Goal: Use online tool/utility: Utilize a website feature to perform a specific function

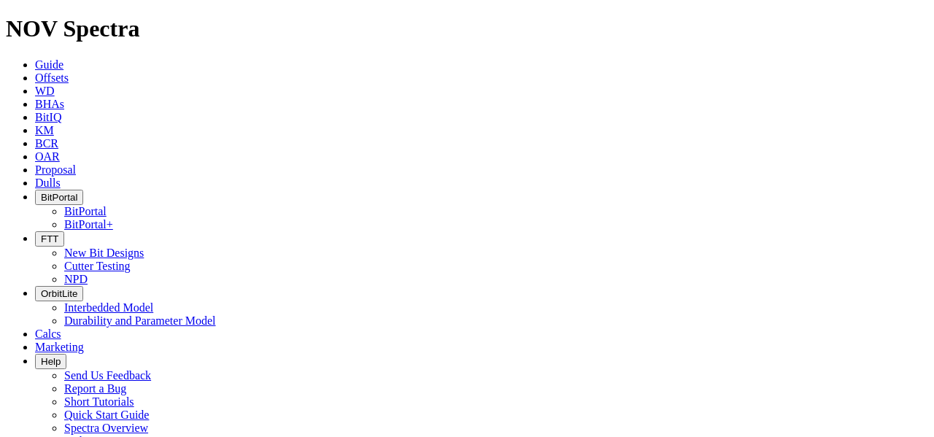
paste input "08752"
type input "A308752"
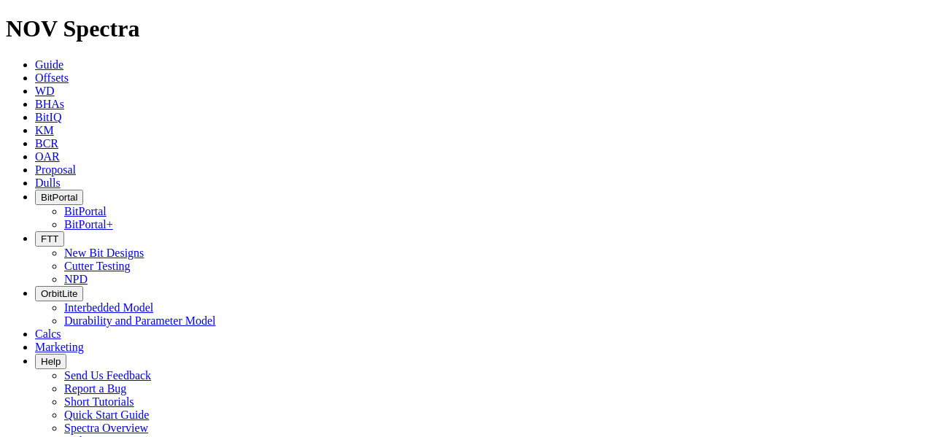
scroll to position [93, 0]
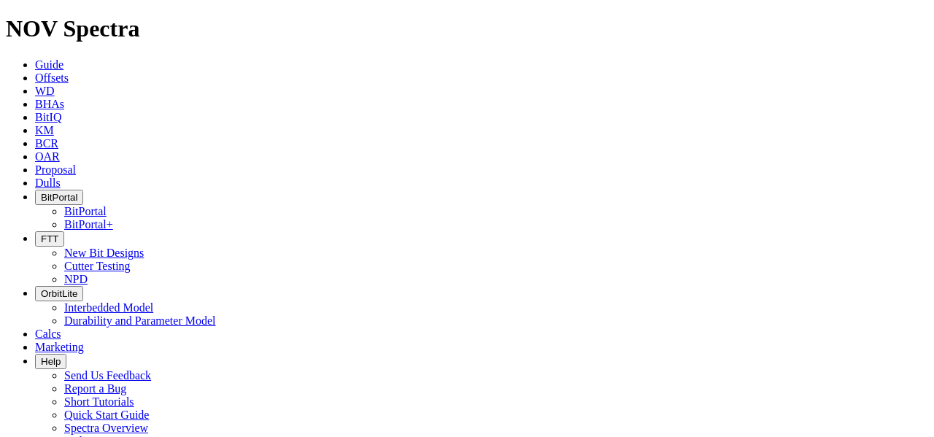
radio input "false"
radio input "true"
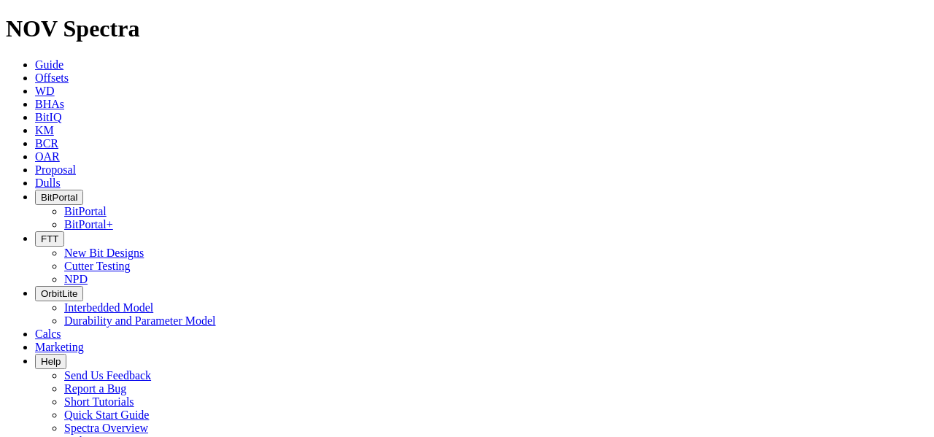
scroll to position [73, 0]
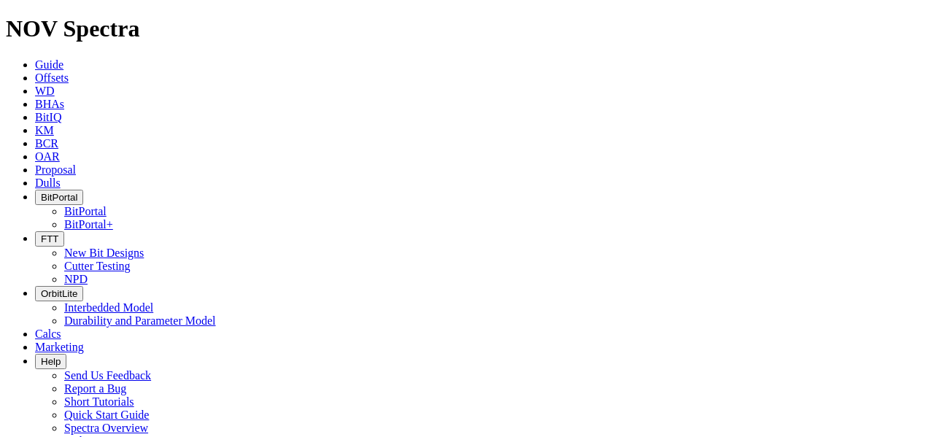
select select "6"
checkbox input "false"
select select "? number:6 ?"
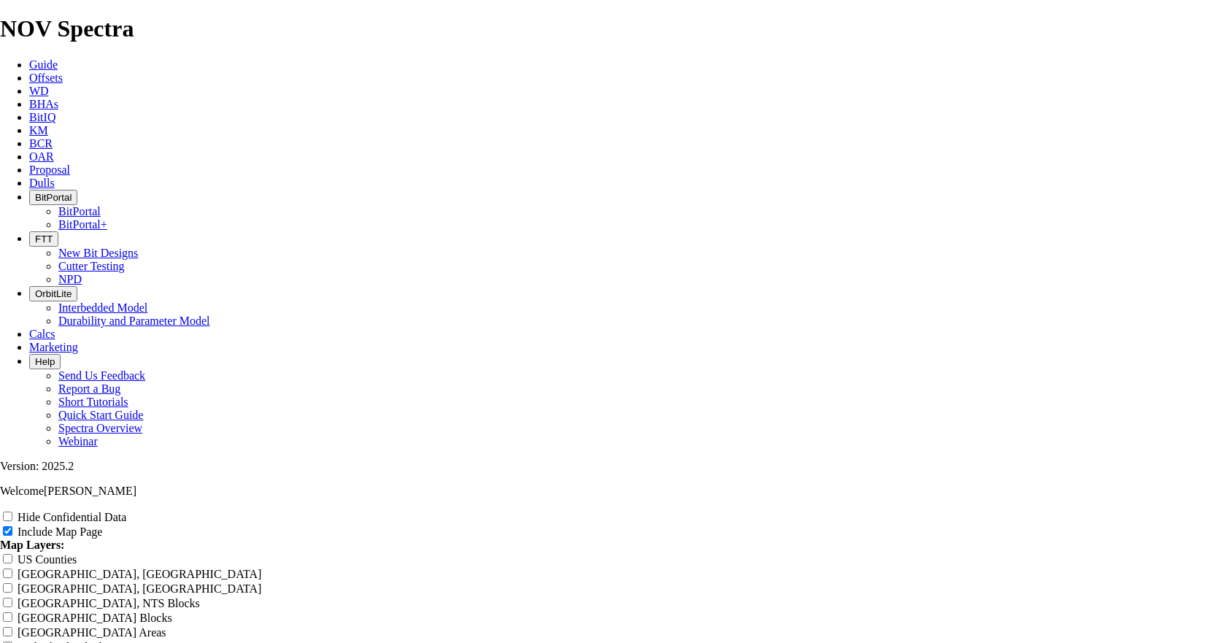
scroll to position [1314, 0]
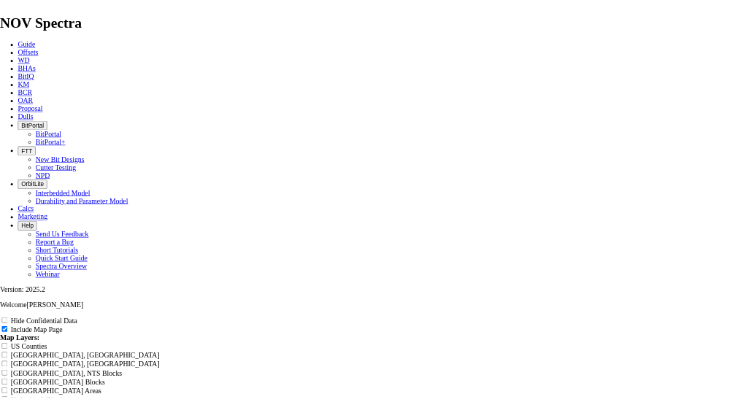
scroll to position [1825, 0]
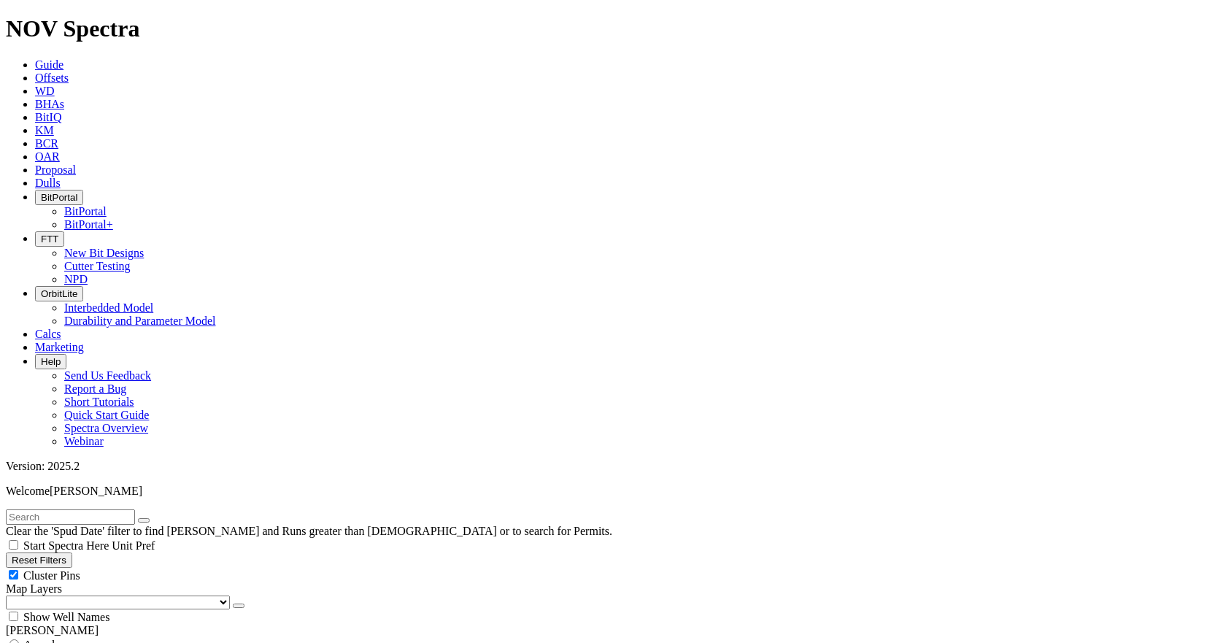
scroll to position [803, 0]
type input "10000"
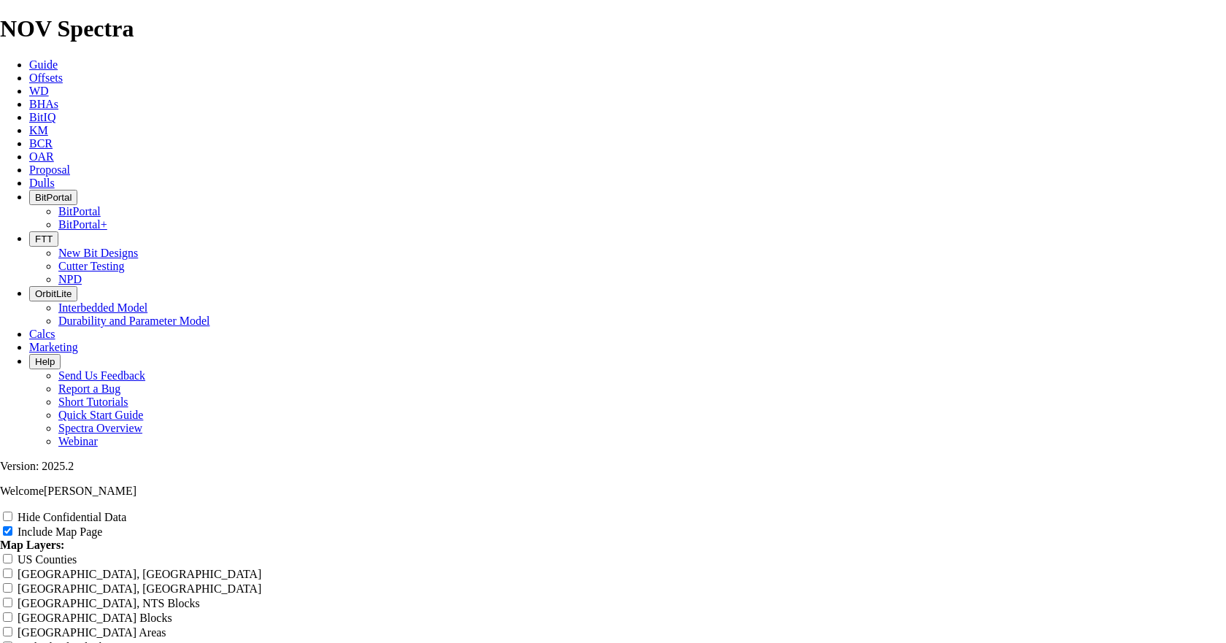
scroll to position [1898, 0]
radio input "true"
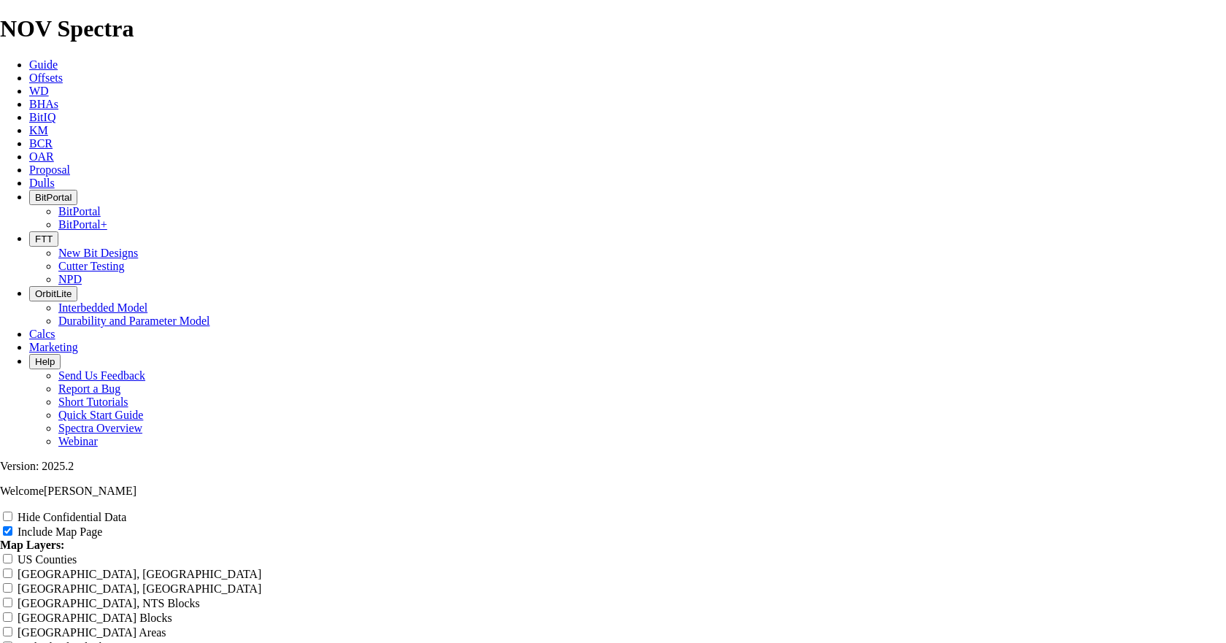
type input "T"
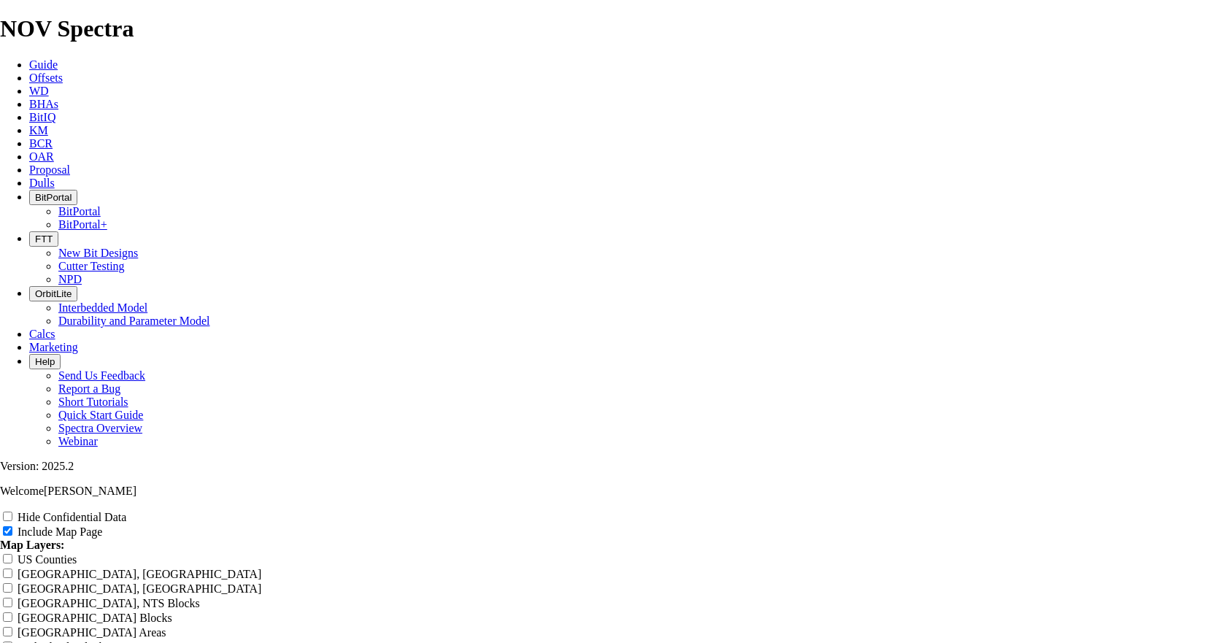
type input "T"
type input "TK"
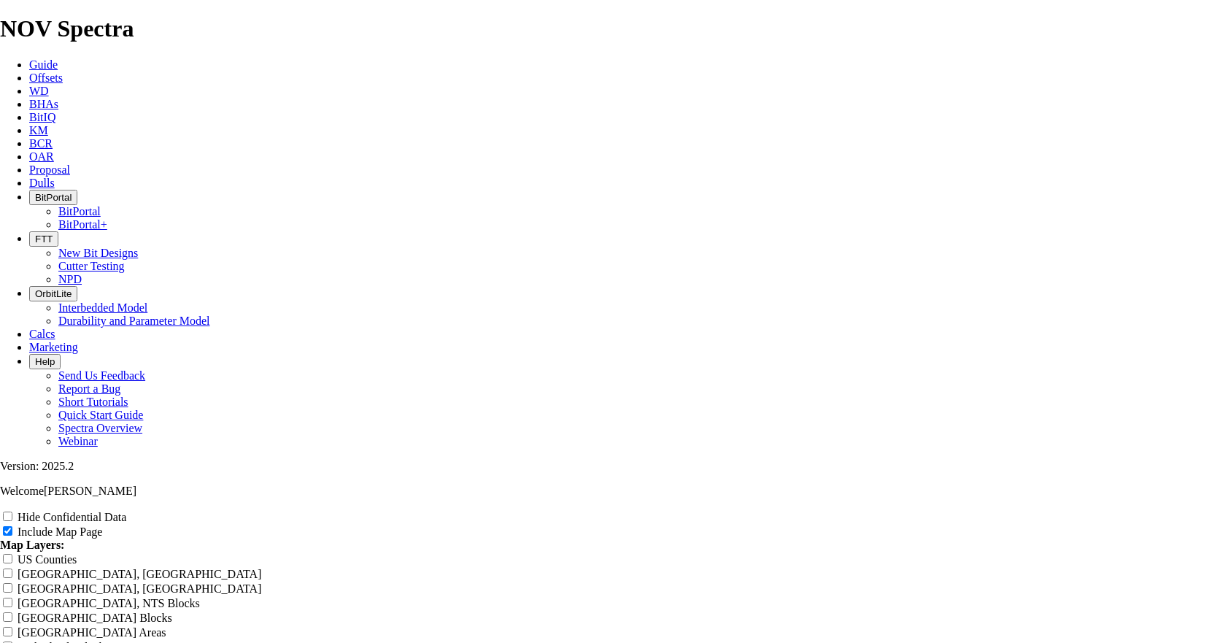
type input "TK"
type input "TKC"
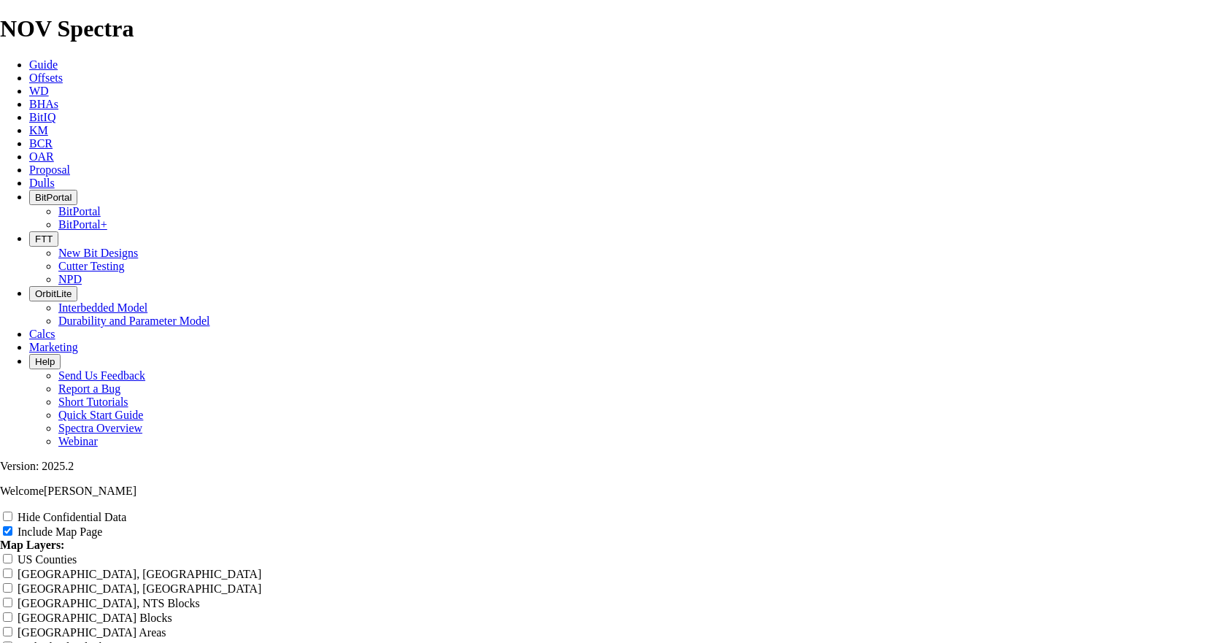
type input "TKC"
type input "TKC6"
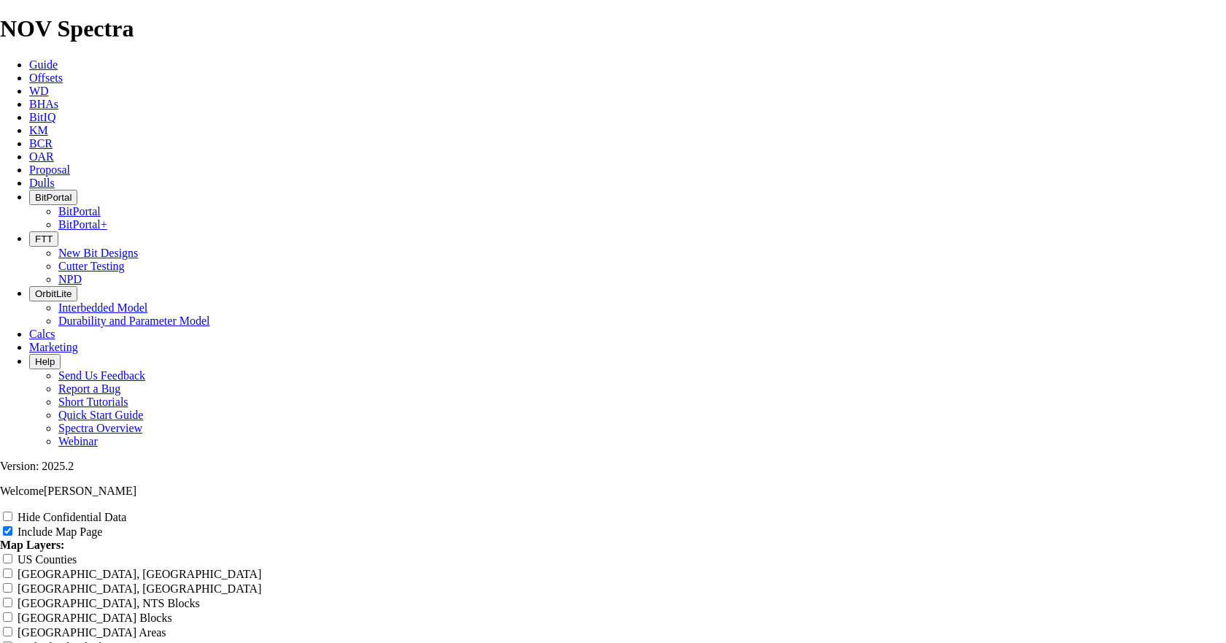
type input "TKC6"
type input "TKC63"
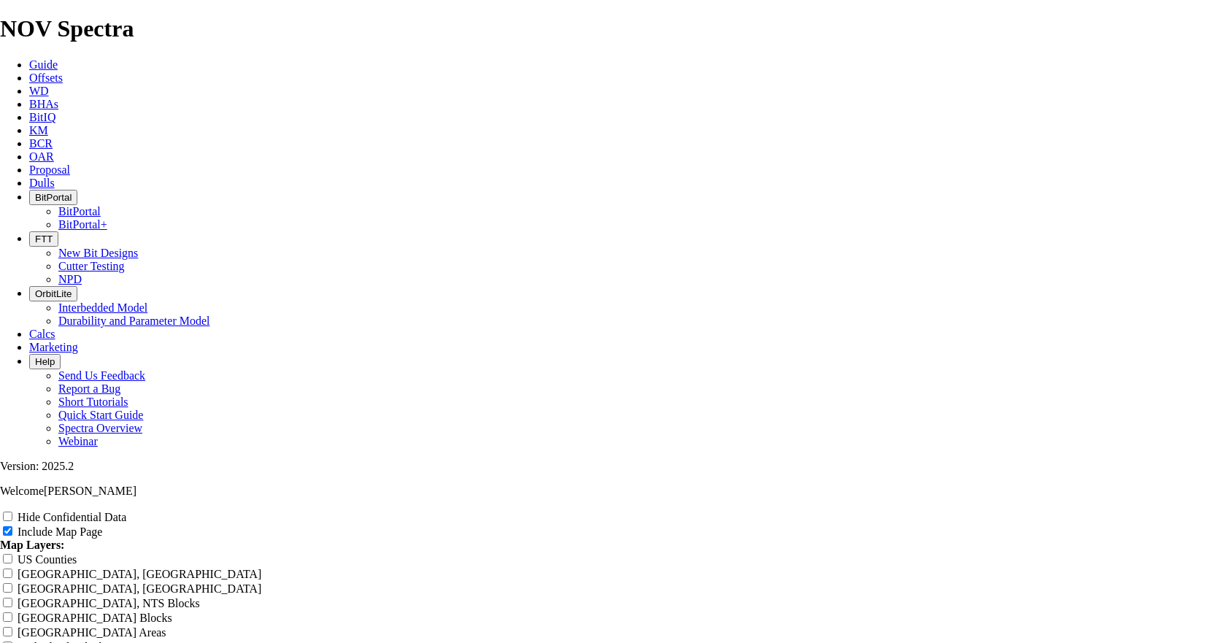
type input "TKC63"
type input "6TKC63"
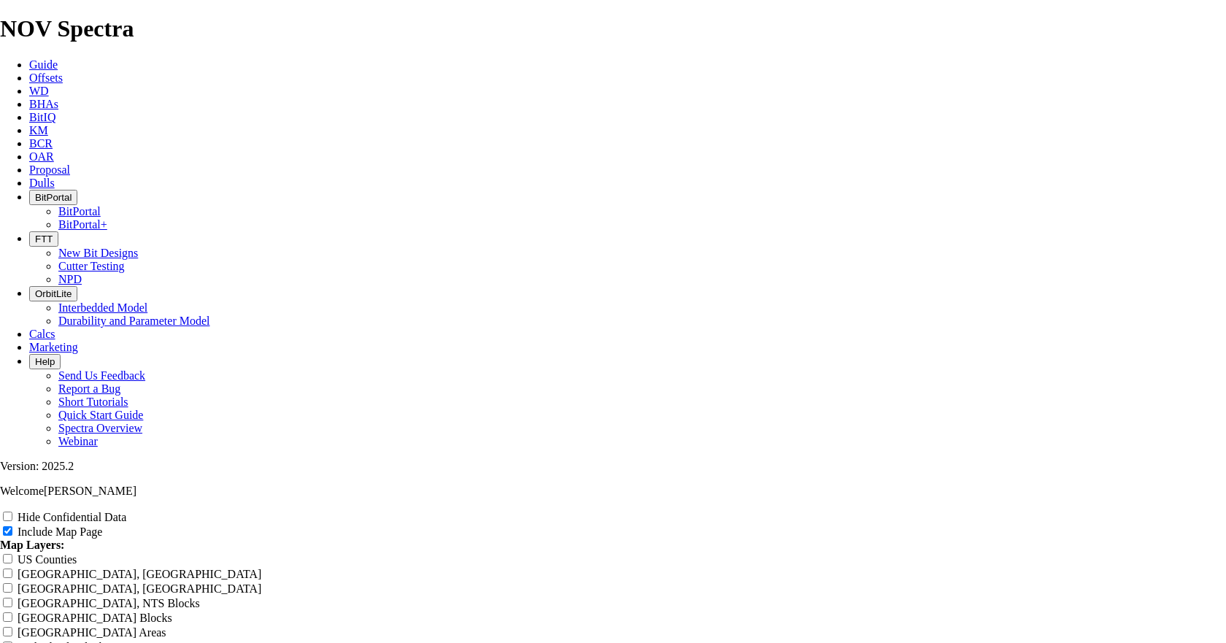
type input "6TKC63"
type input "6"TKC63"
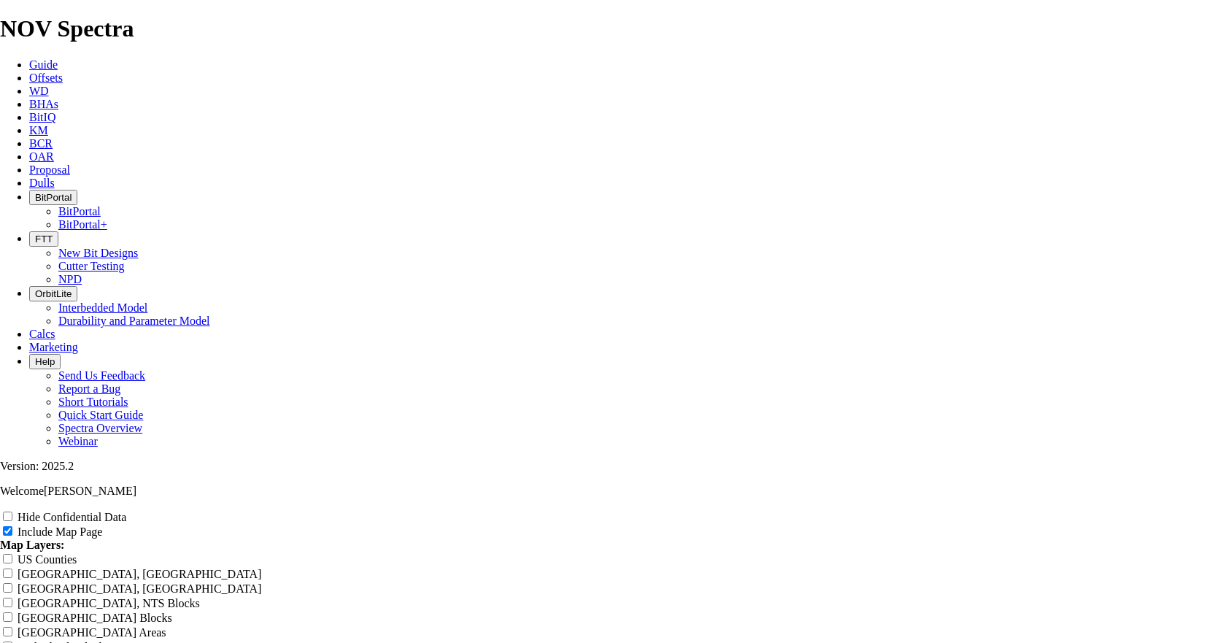
type input "6"TKC63"
type input "6" TKC63"
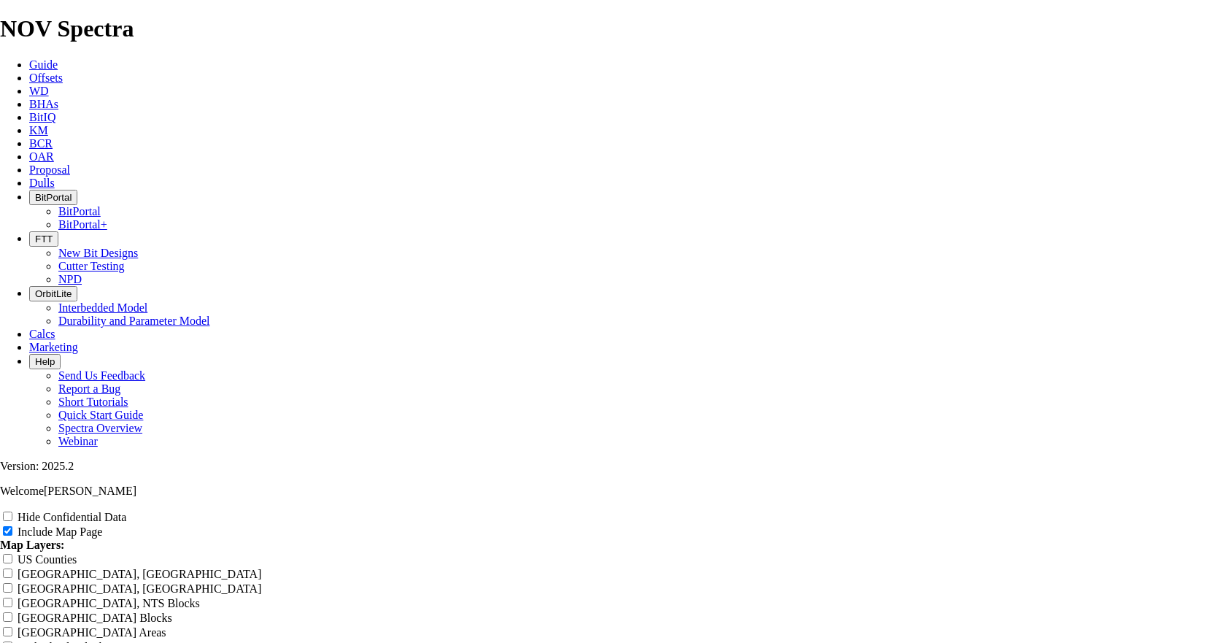
type input "6" TKC63"
type input "6" TKC63 -"
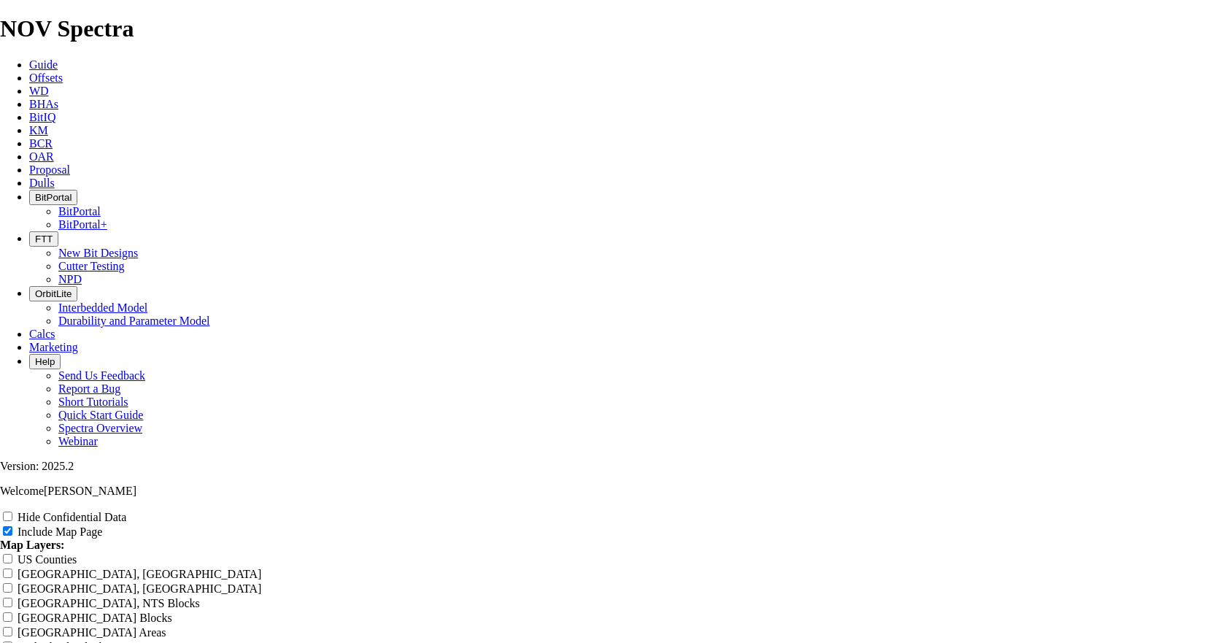
type input "6" TKC63 -"
type input "6" TKC63 - K"
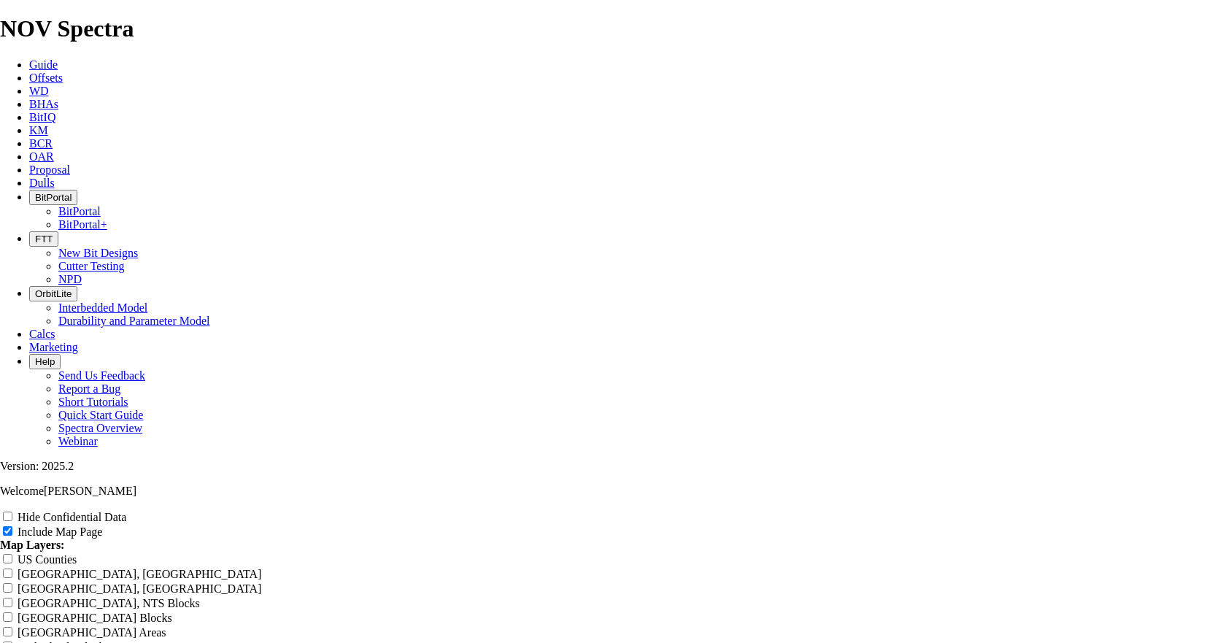
type input "6" TKC63 - K"
type input "6" TKC63 - Kh"
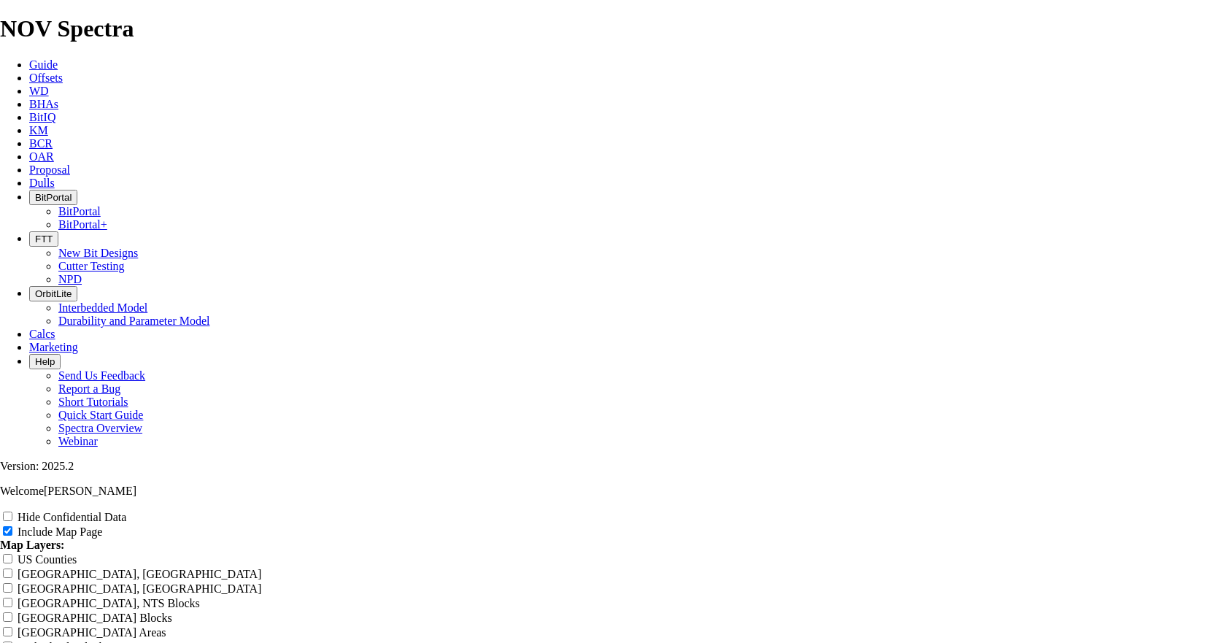
type input "6" TKC63 - Kh"
type input "6" TKC63 - Kha"
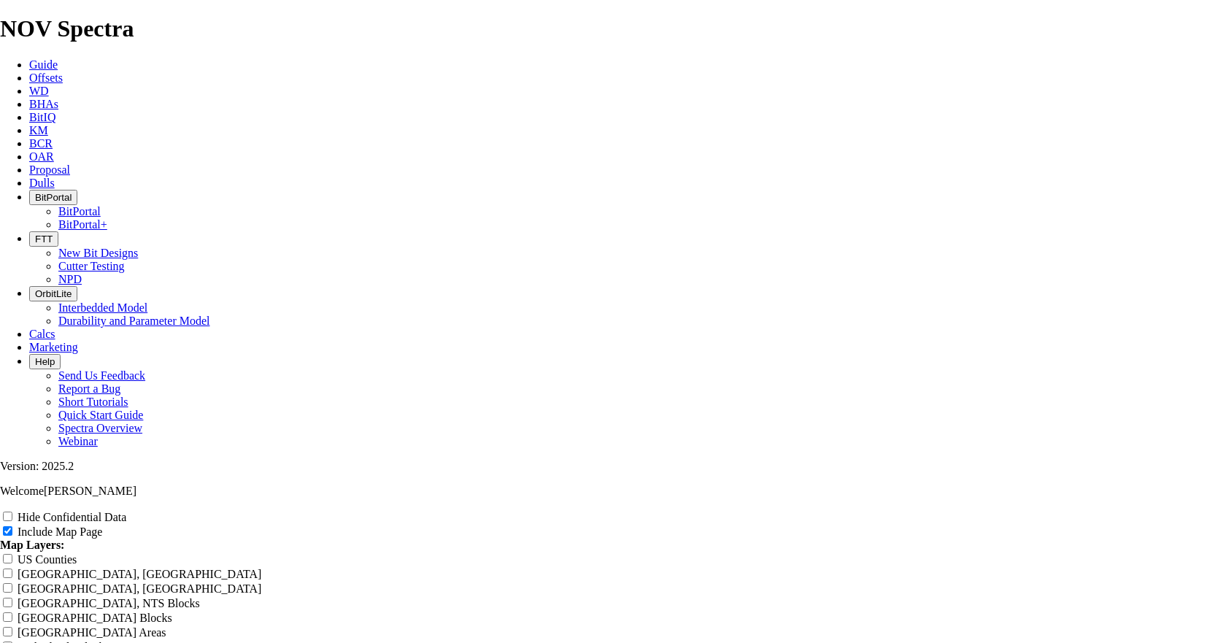
type input "6" TKC63 - Kha"
type input "6" TKC63 - Khal"
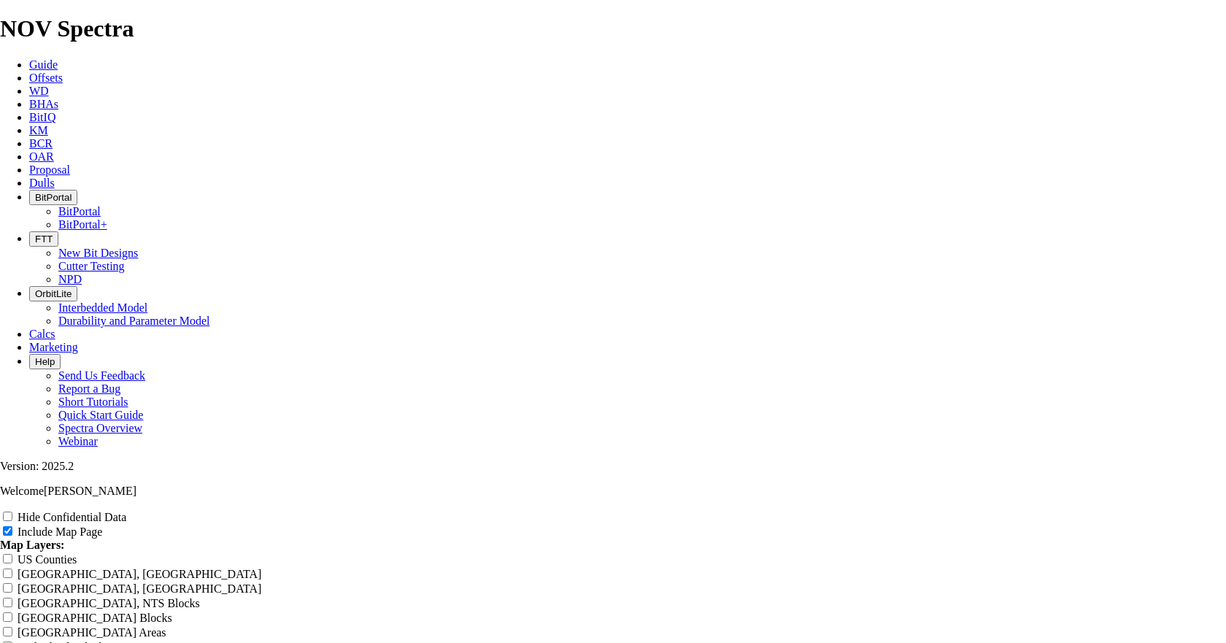
type input "6" TKC63 - Khal"
type input "6" TKC63 - Khald"
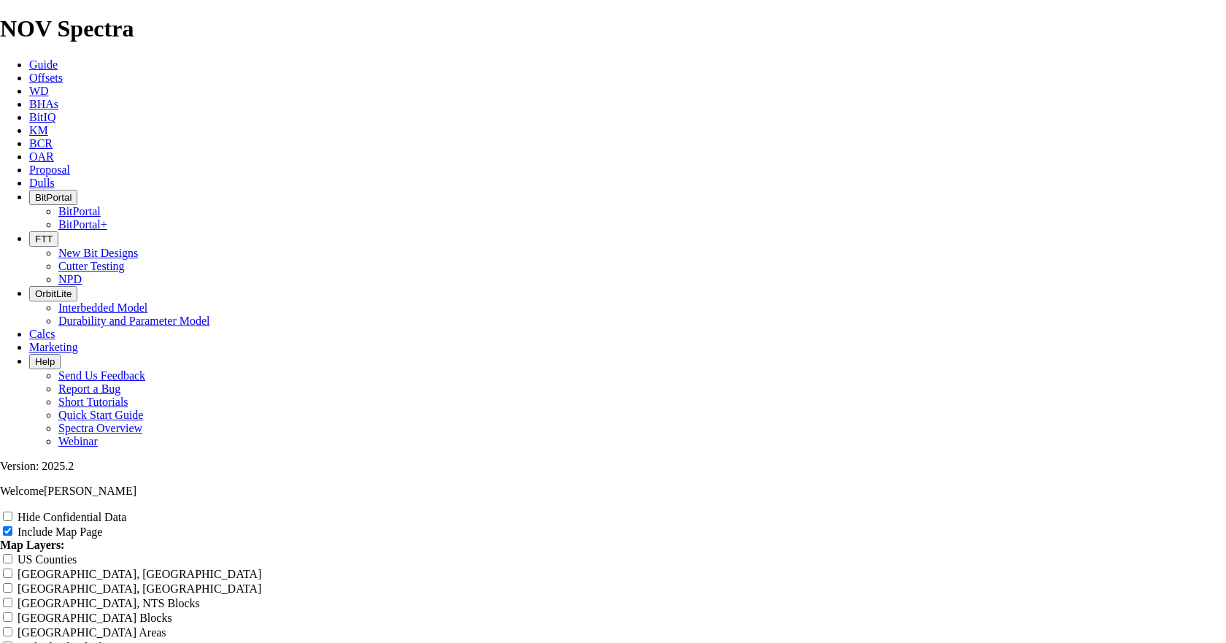
type input "6" TKC63 - Khald"
type input "6" TKC63 - Khalda"
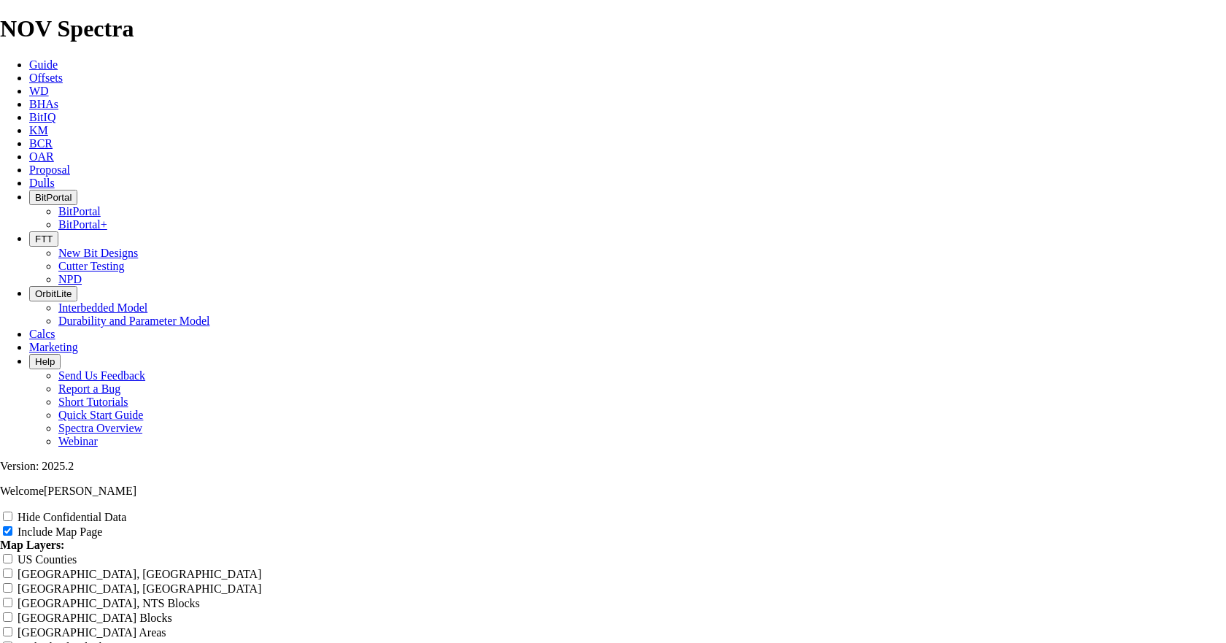
type input "6" TKC63 - Khalda"
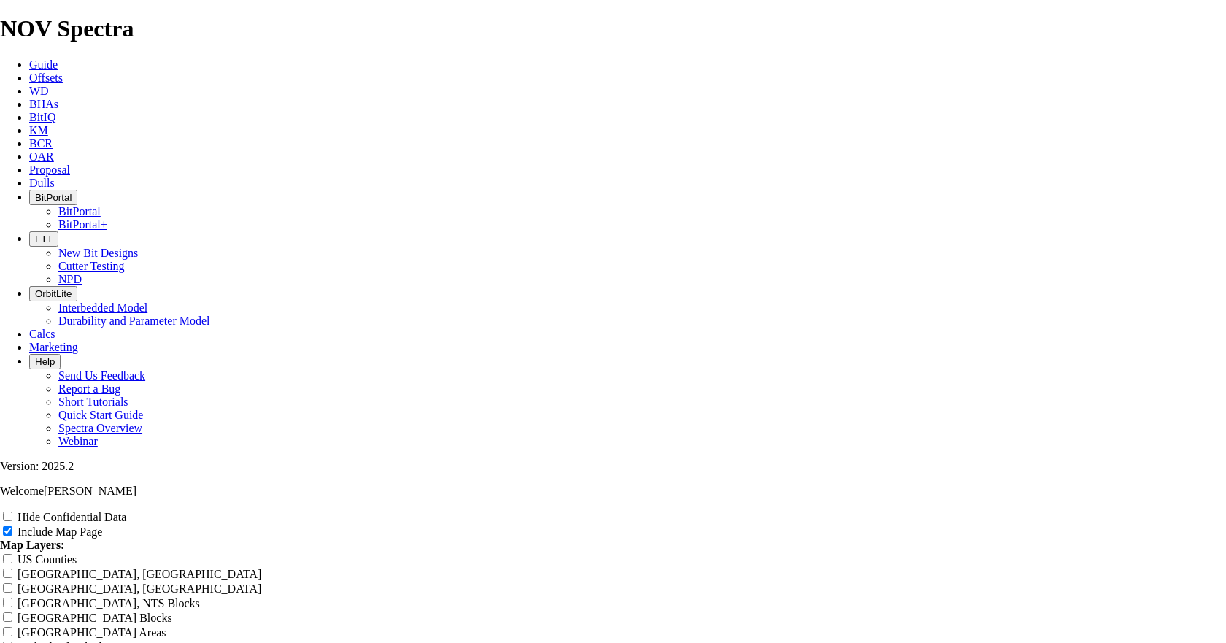
type input "6" TKC63 - Khalda"
click at [12, 437] on input "Include Map Page" at bounding box center [7, 530] width 9 height 9
checkbox input "false"
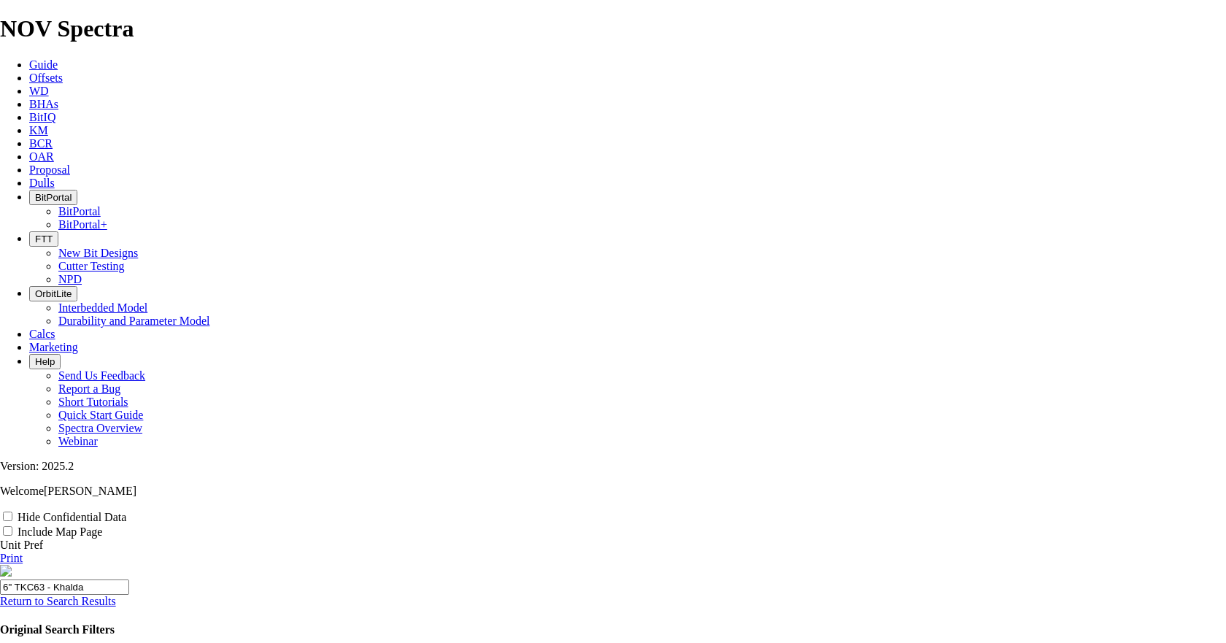
scroll to position [0, 0]
click at [116, 437] on link "Return to Search Results" at bounding box center [58, 601] width 116 height 12
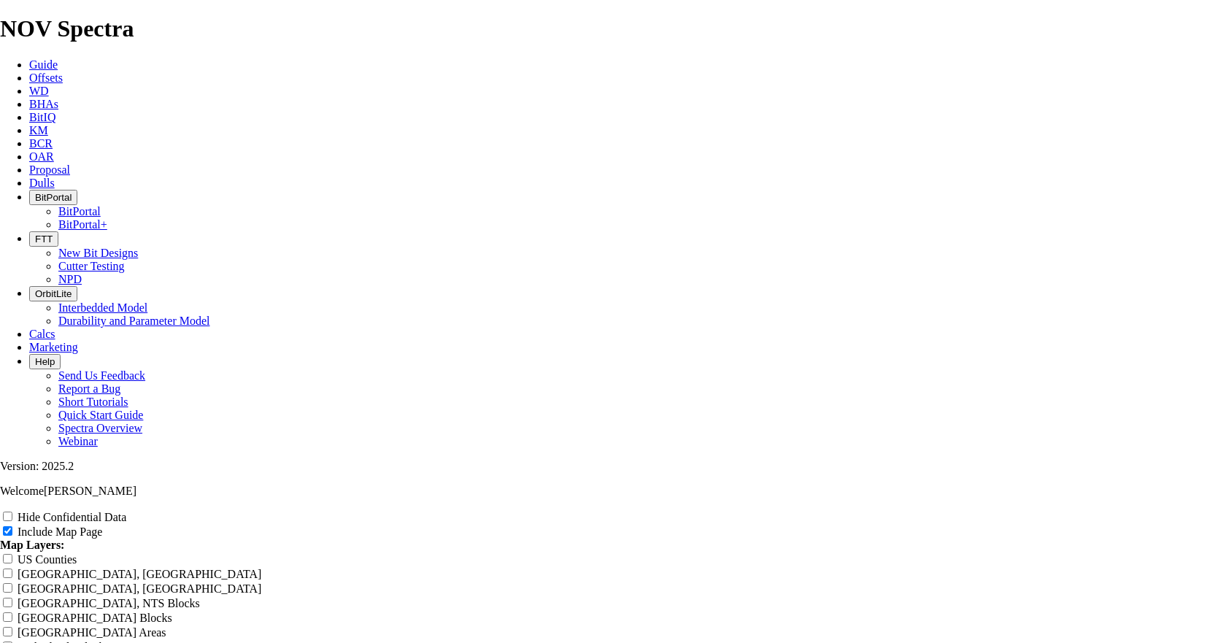
scroll to position [365, 0]
click at [12, 437] on input "Include Map Page" at bounding box center [7, 530] width 9 height 9
checkbox input "false"
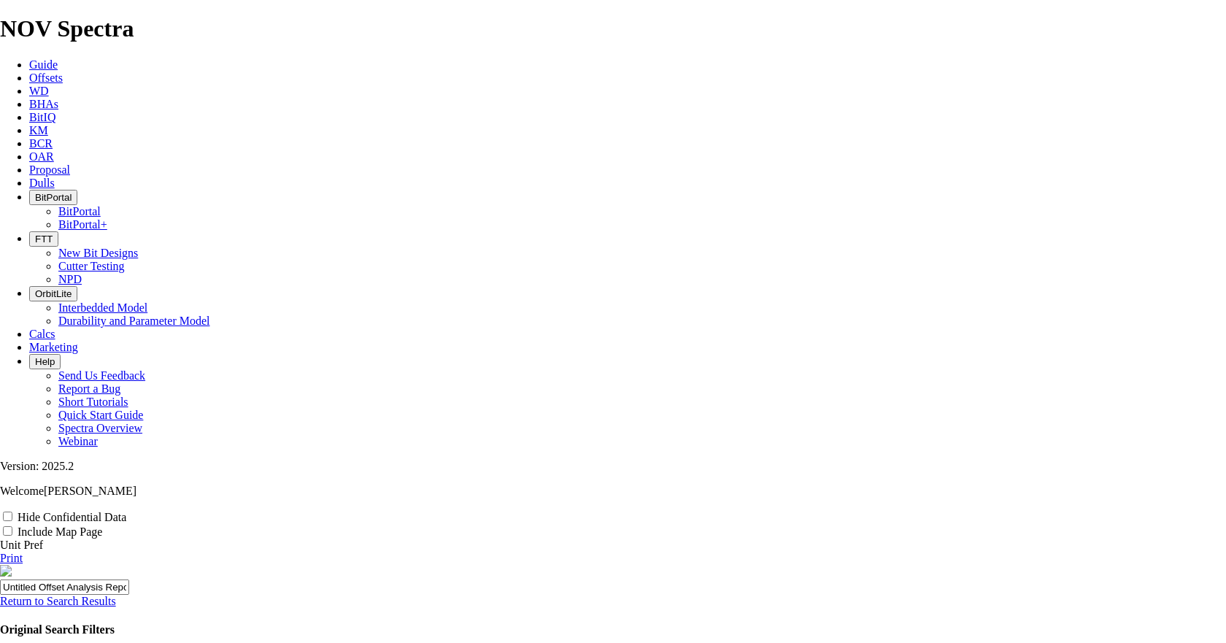
scroll to position [1168, 0]
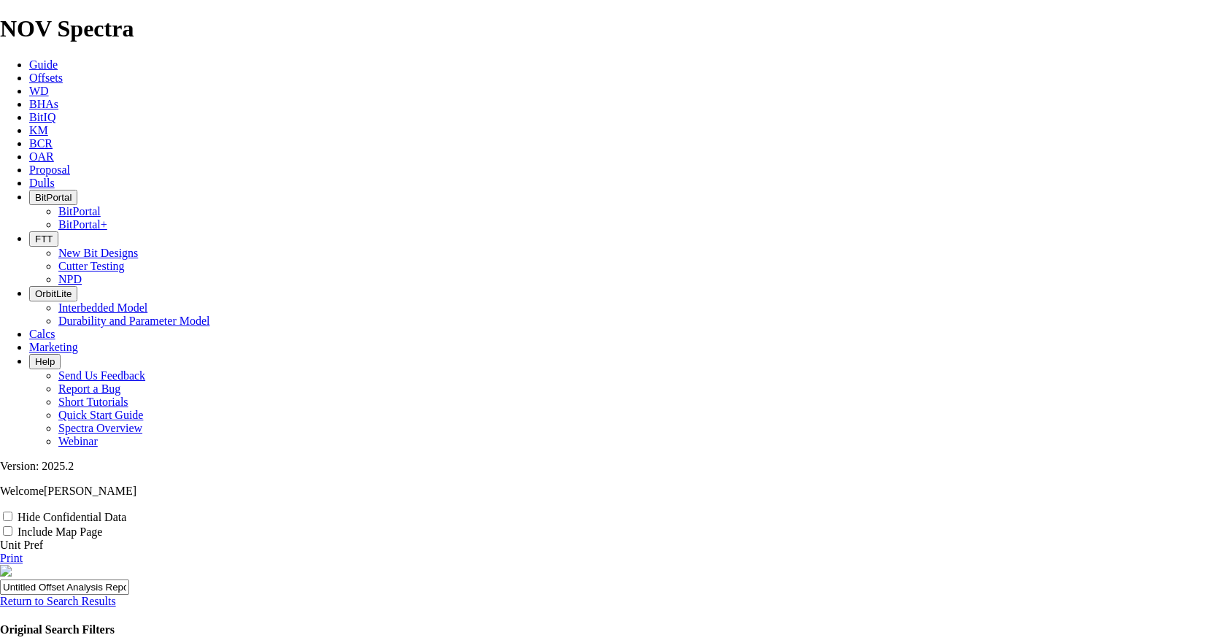
type input "6"
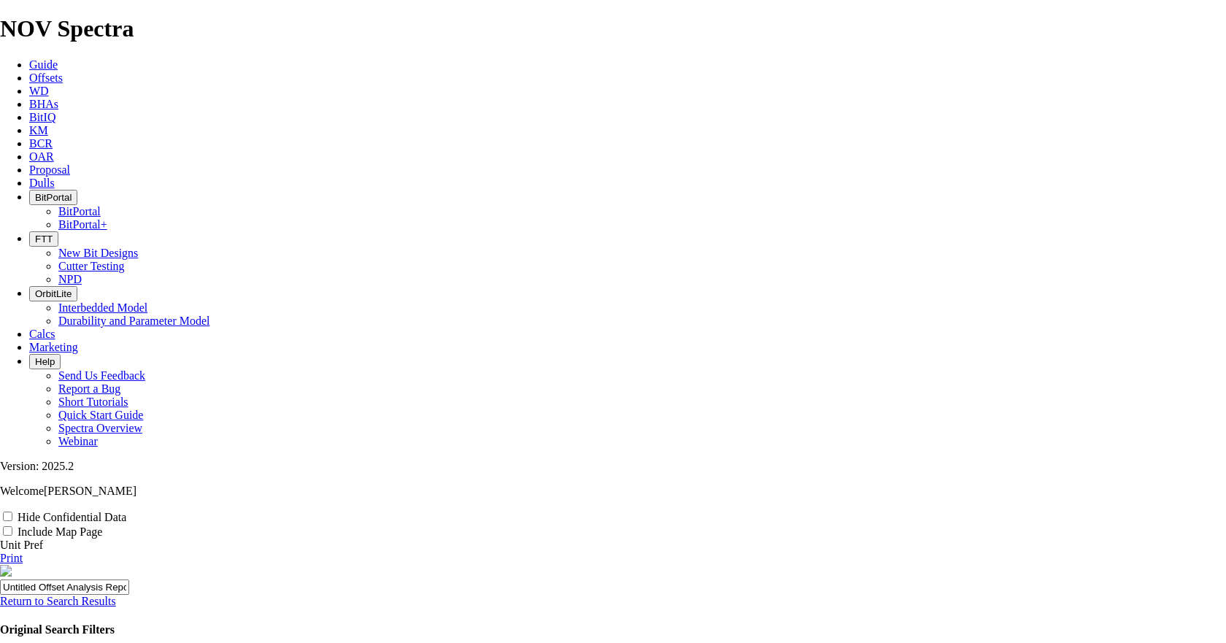
type input "6"
type input "6 T"
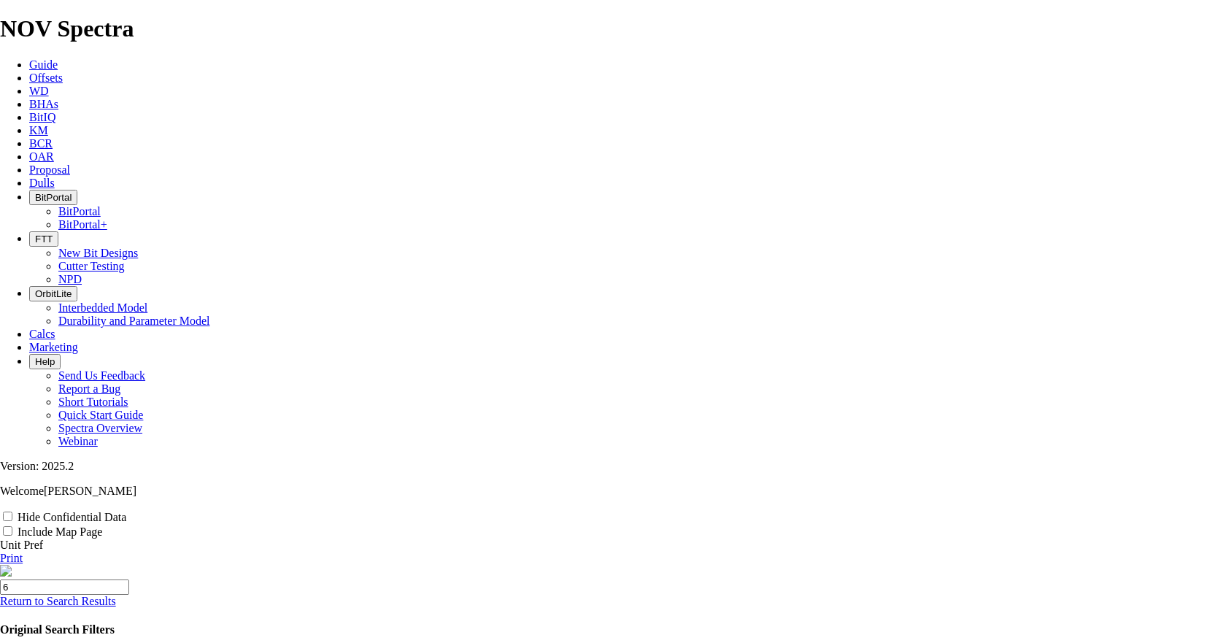
type input "6 T"
type input "6 TK"
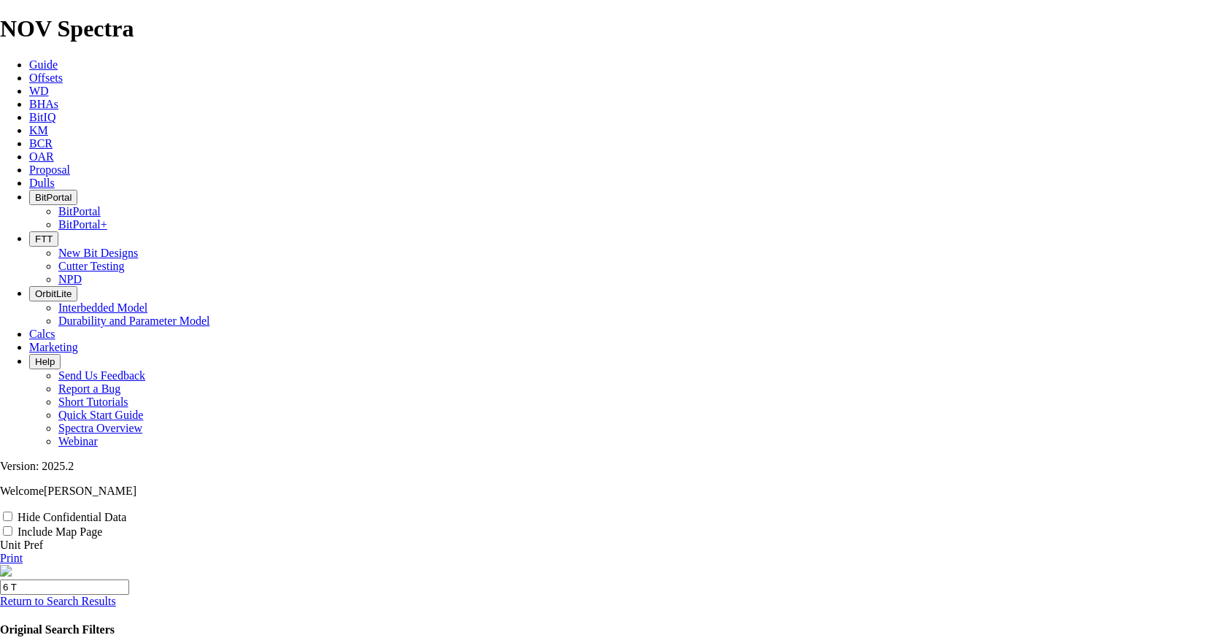
type input "6 TK"
type input "6 TKC"
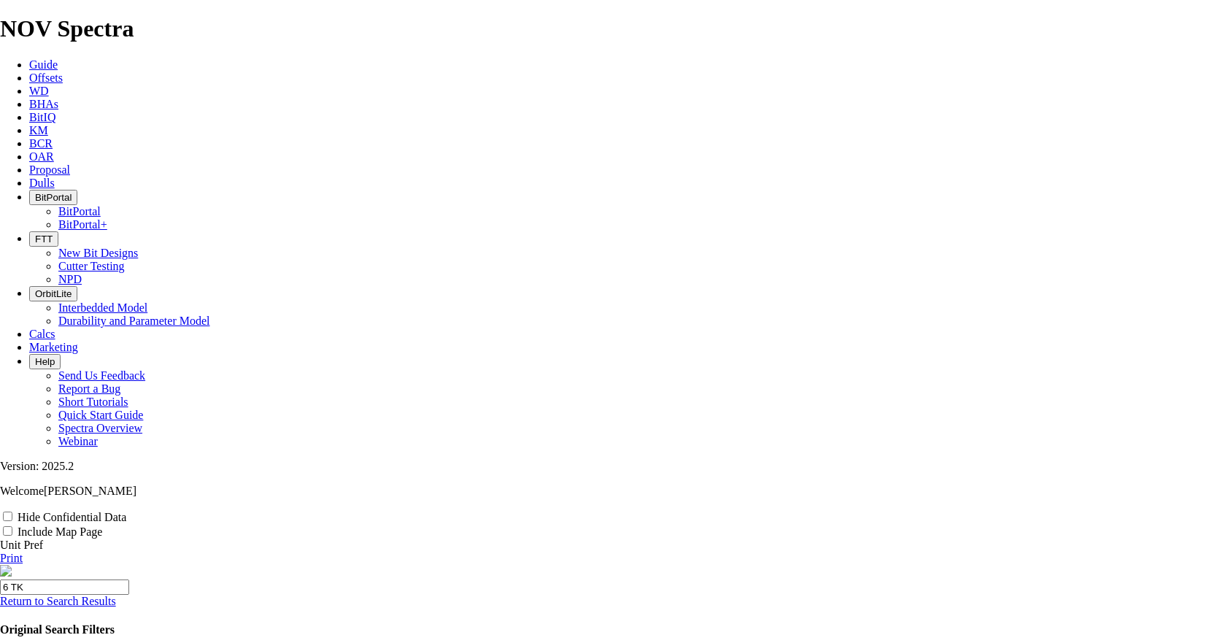
type input "6 TKC"
type input "6 TKC6"
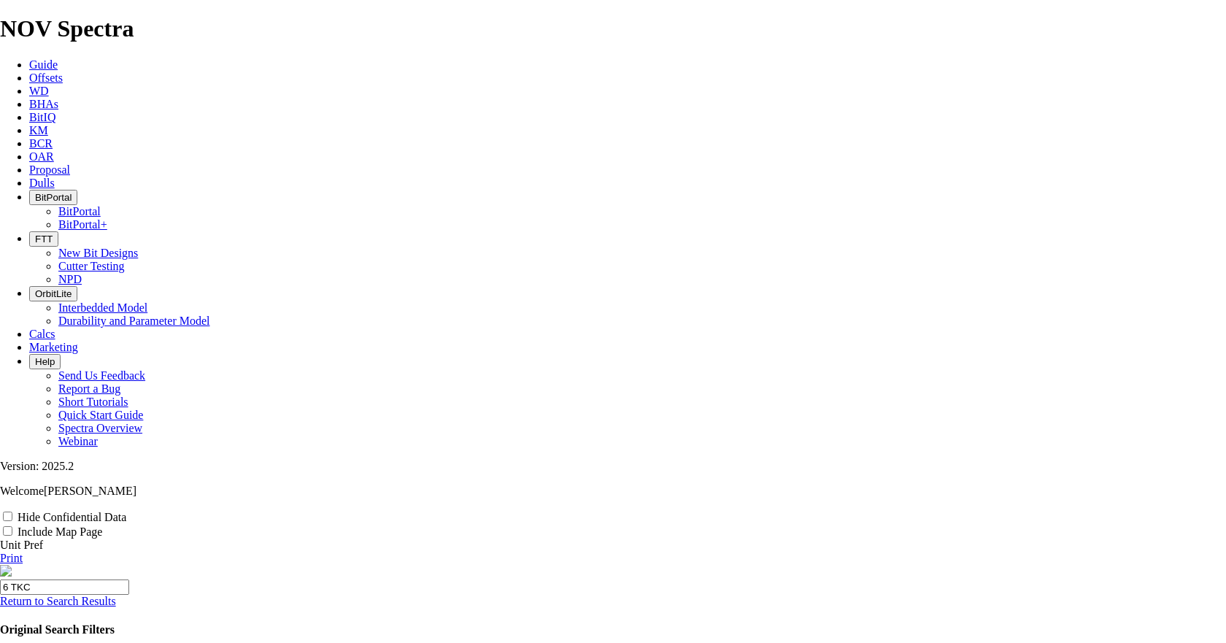
type input "6 TKC6"
type input "6 TKC63"
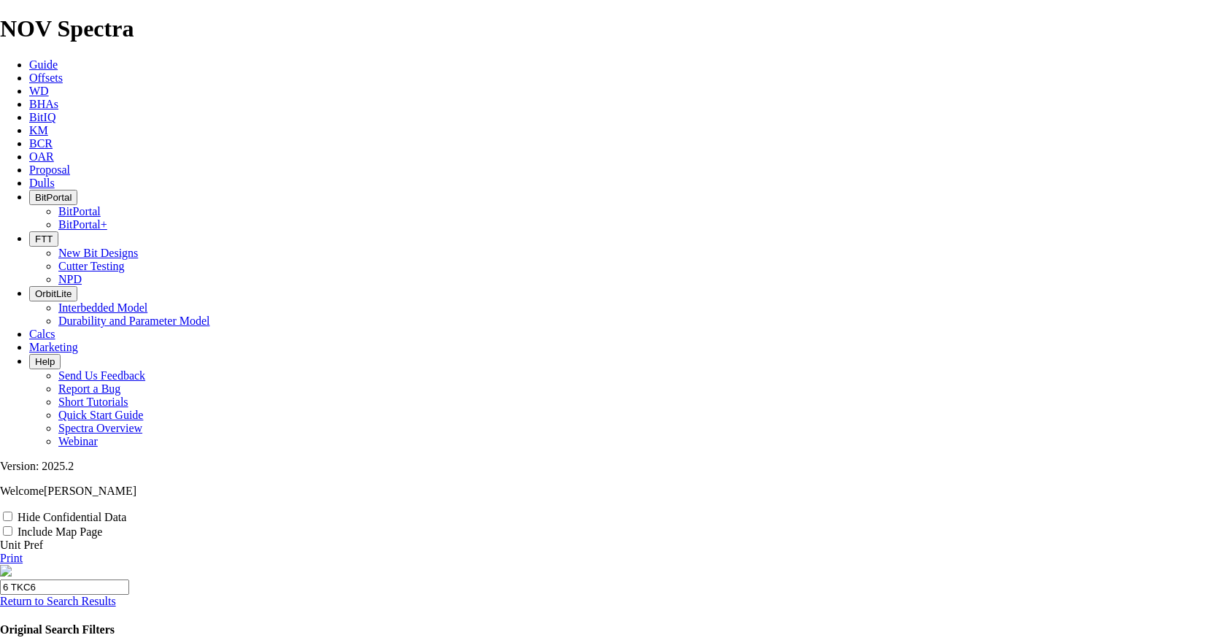
type input "6 TKC63"
type input "6 TKC63 ="
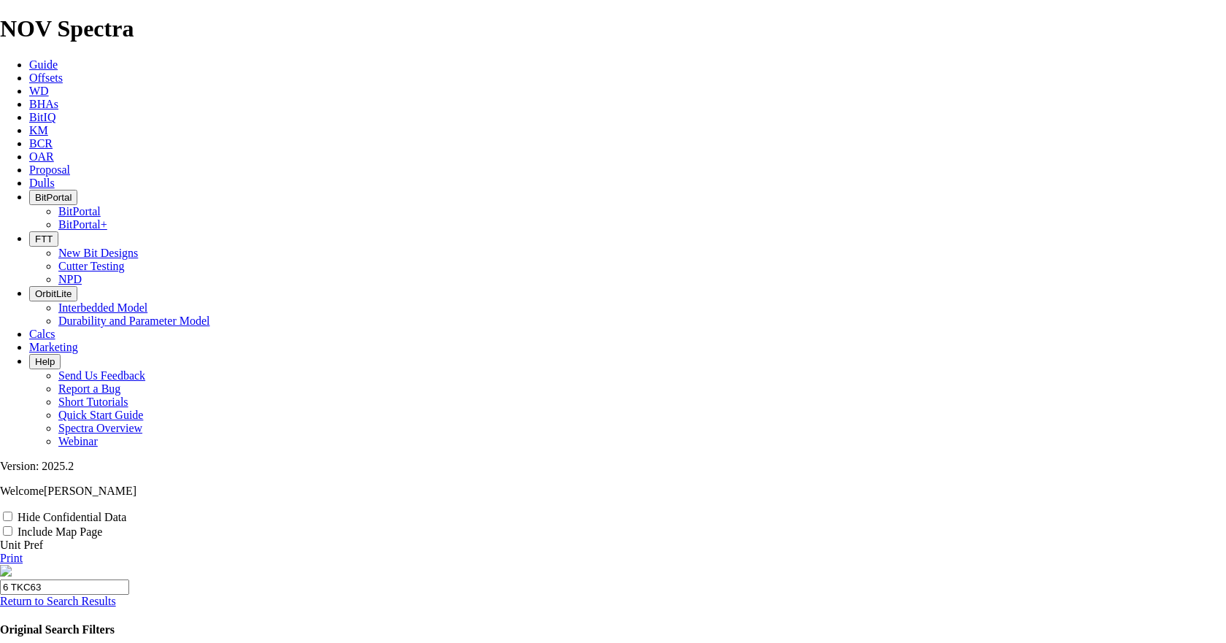
type input "6 TKC63 ="
type input "6 TKC63"
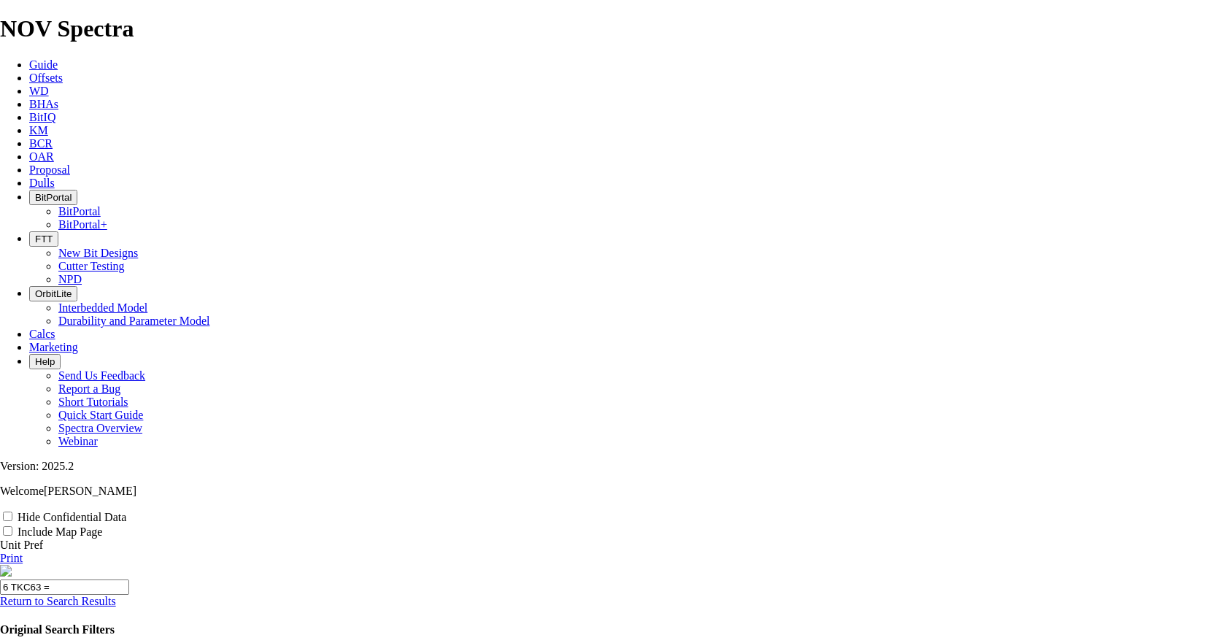
type input "6 TKC63"
type input "6 TKC63 -"
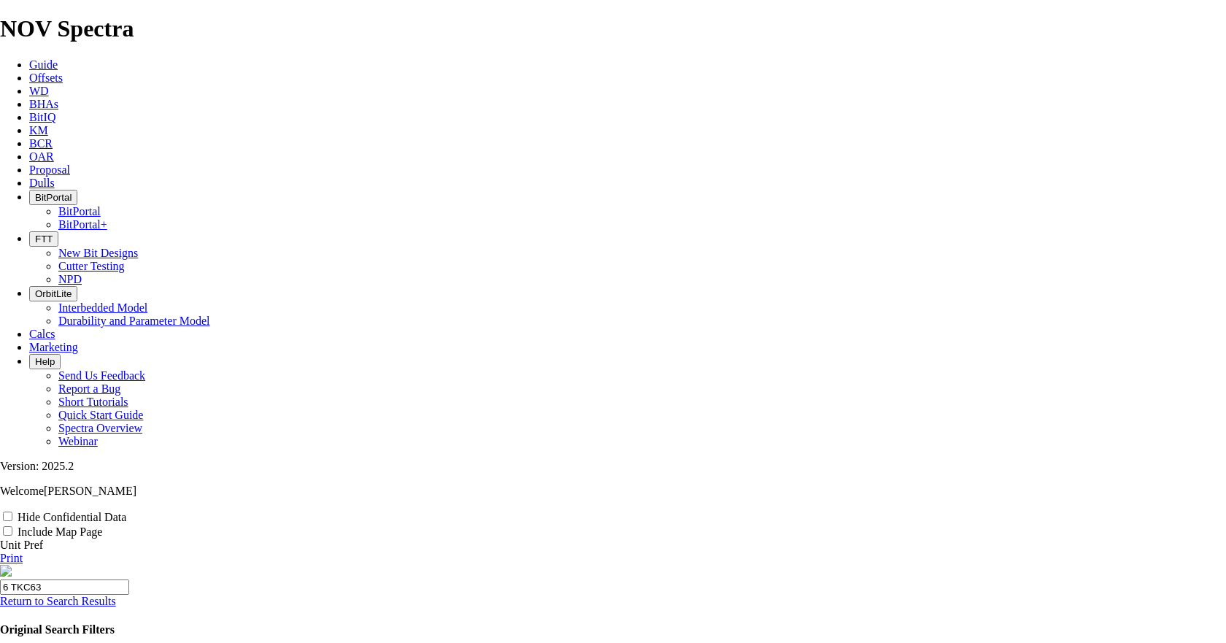
type input "6 TKC63 -"
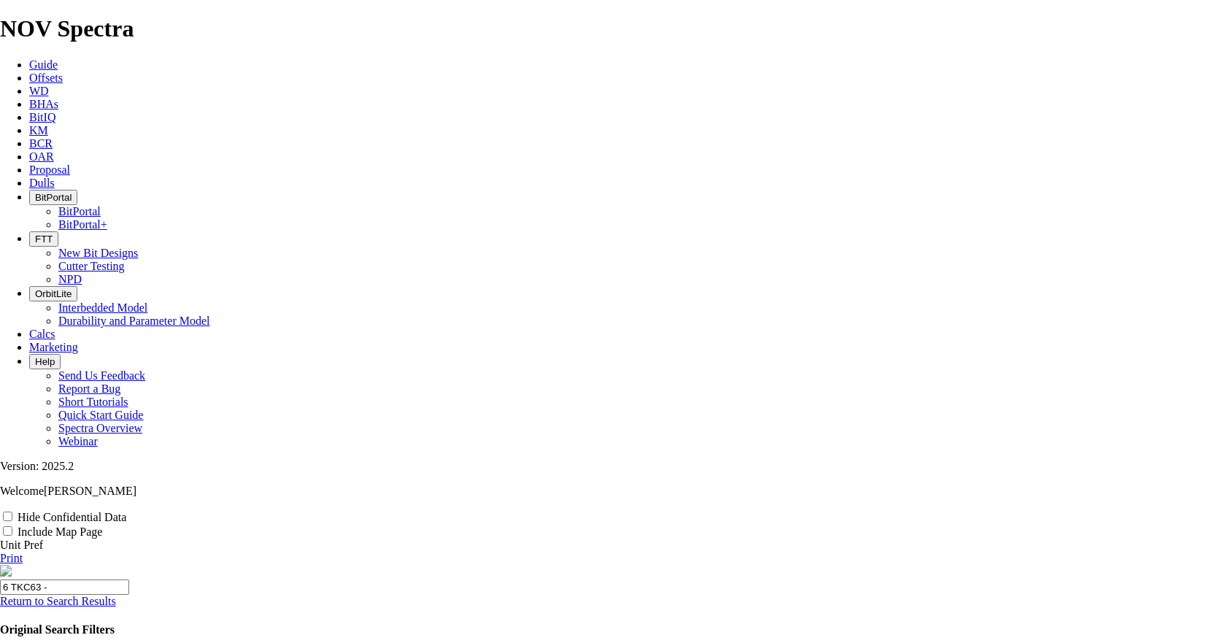
type input "6 TKC63 - K"
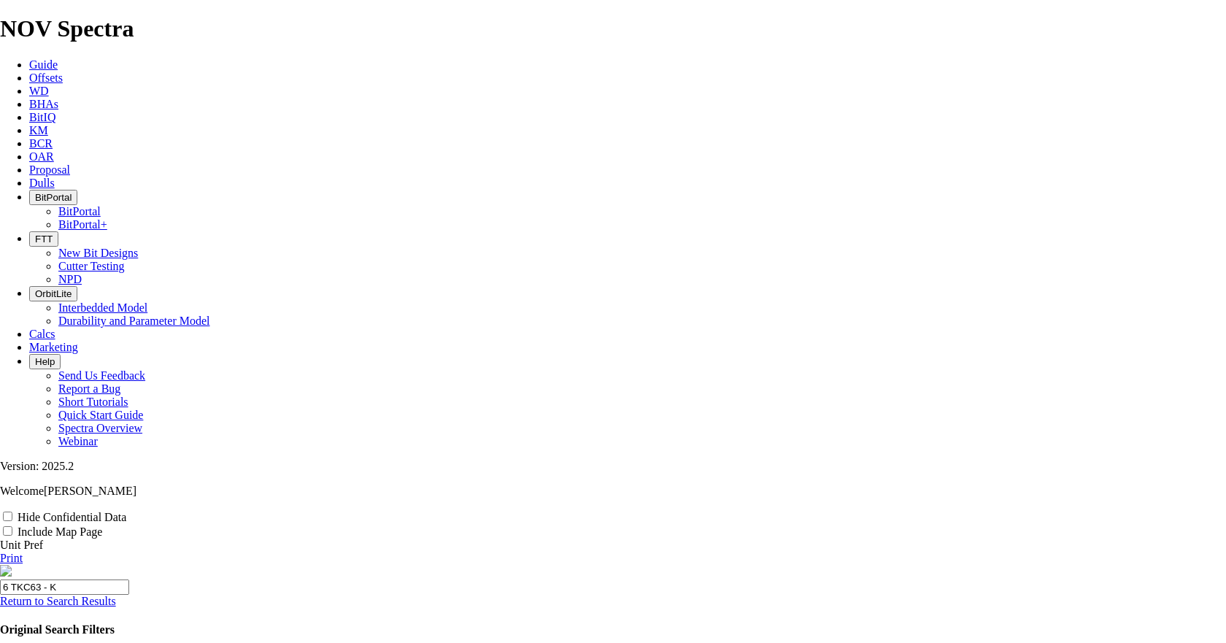
type input "6 TKC63 - Kh"
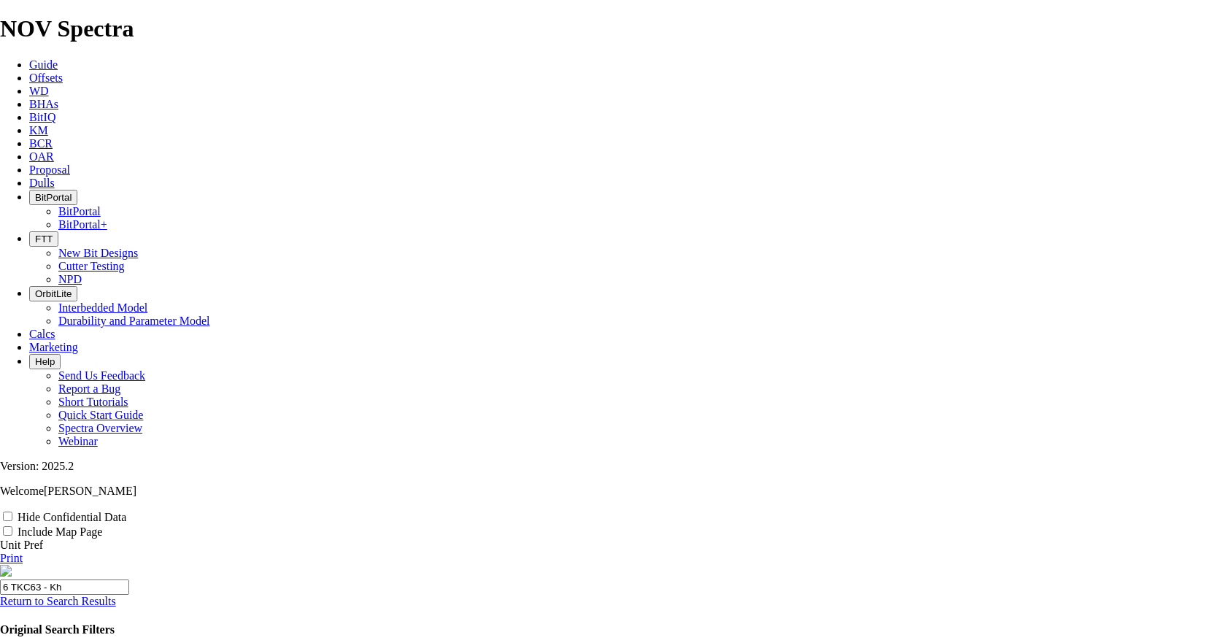
type input "6 TKC63 - Kha"
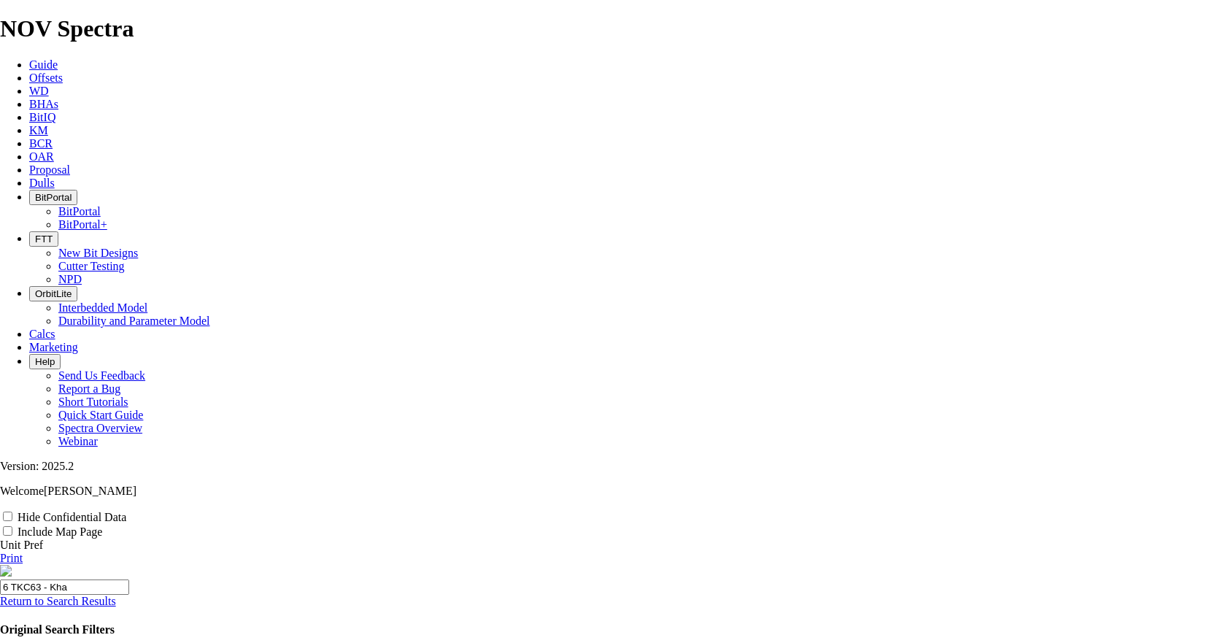
type input "6 TKC63 - Khal"
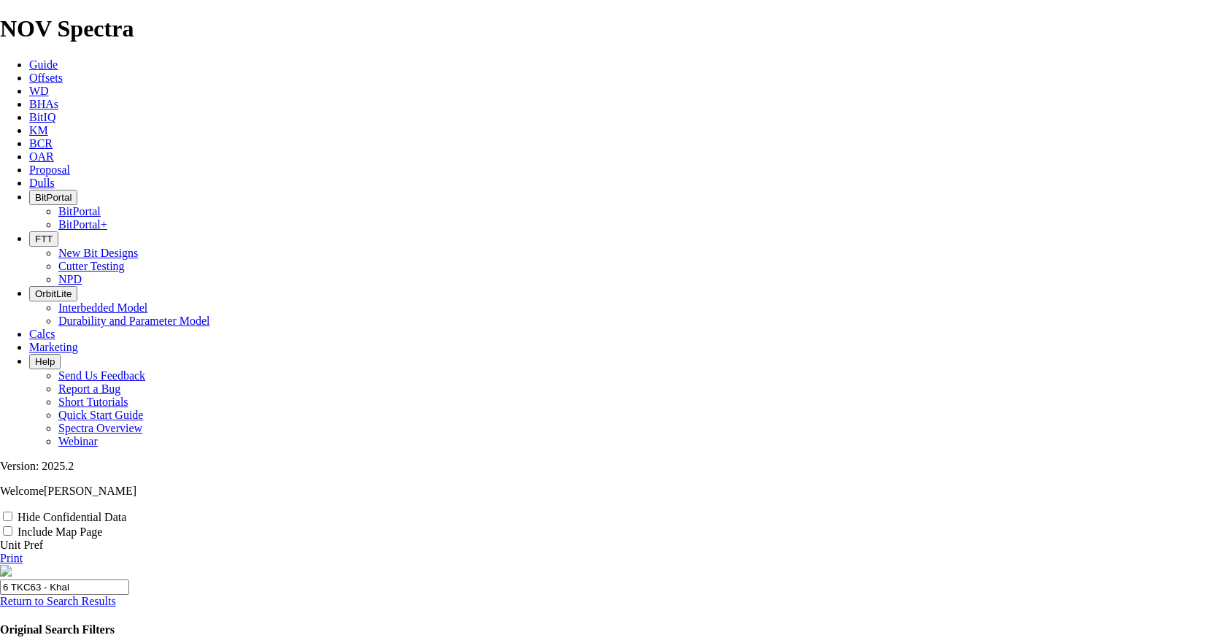
type input "6 TKC63 - Khald"
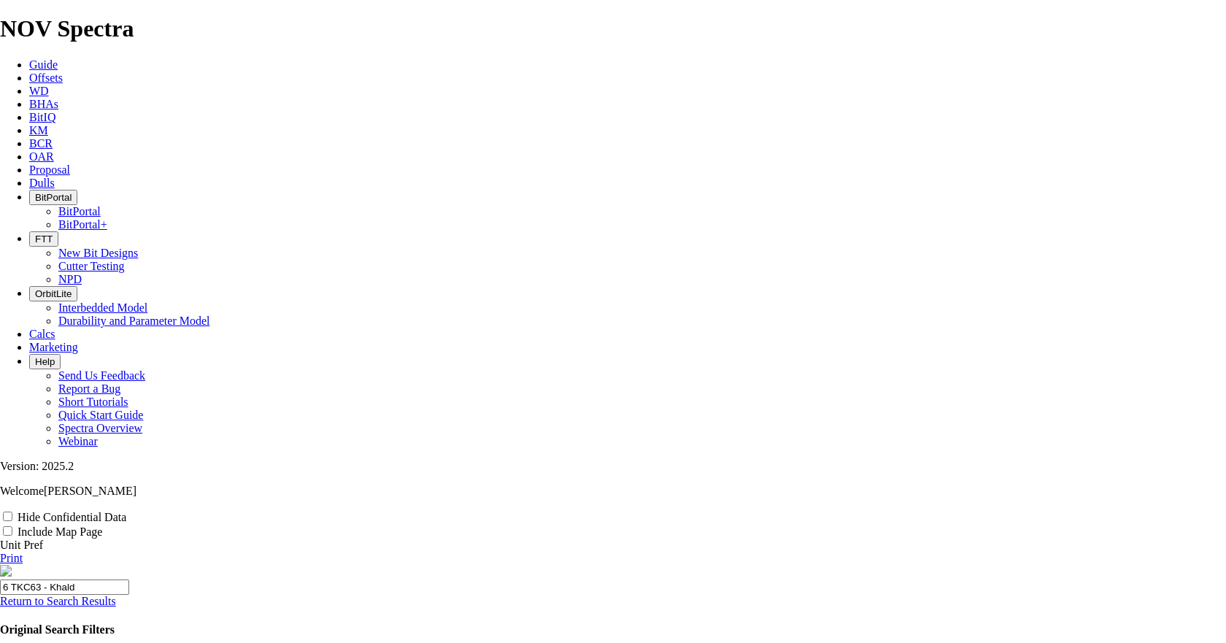
type input "6 TKC63 - Khalda"
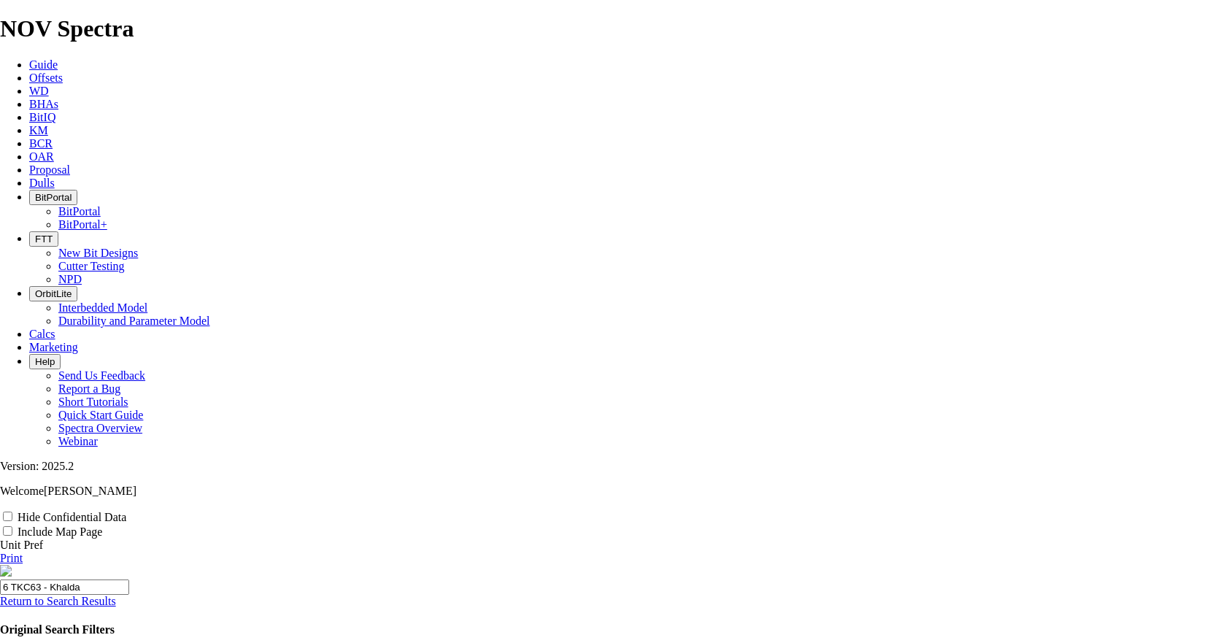
type input "6" TKC63 - Khalda"
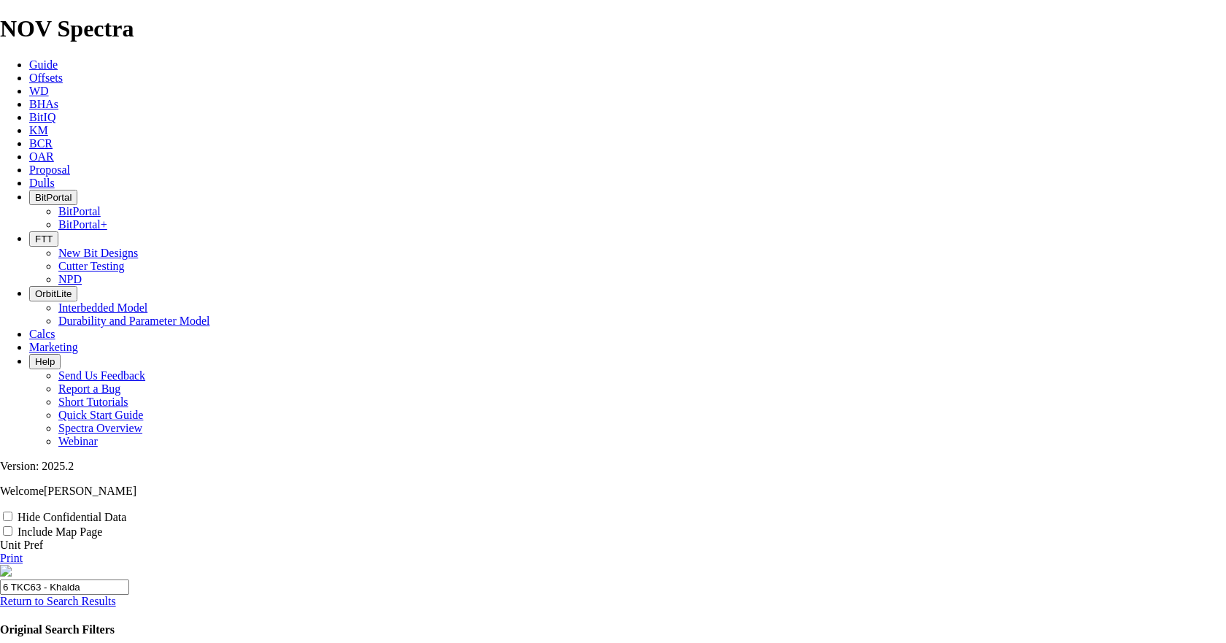
type input "6" TKC63 - Khalda"
click at [23, 437] on link "Print" at bounding box center [11, 558] width 23 height 12
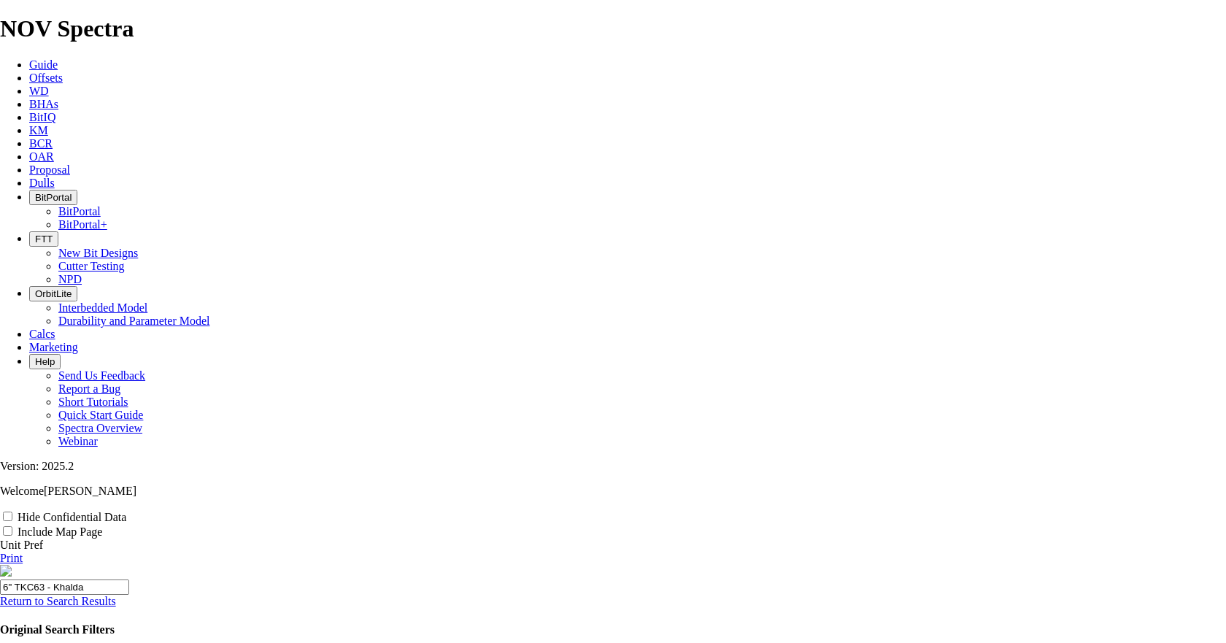
click at [23, 437] on link "Print" at bounding box center [11, 558] width 23 height 12
drag, startPoint x: 1188, startPoint y: 145, endPoint x: 929, endPoint y: 486, distance: 428.2
click at [23, 437] on link "Print" at bounding box center [11, 558] width 23 height 12
click at [102, 437] on label "Include Map Page" at bounding box center [60, 532] width 85 height 12
click at [12, 437] on input "Include Map Page" at bounding box center [7, 530] width 9 height 9
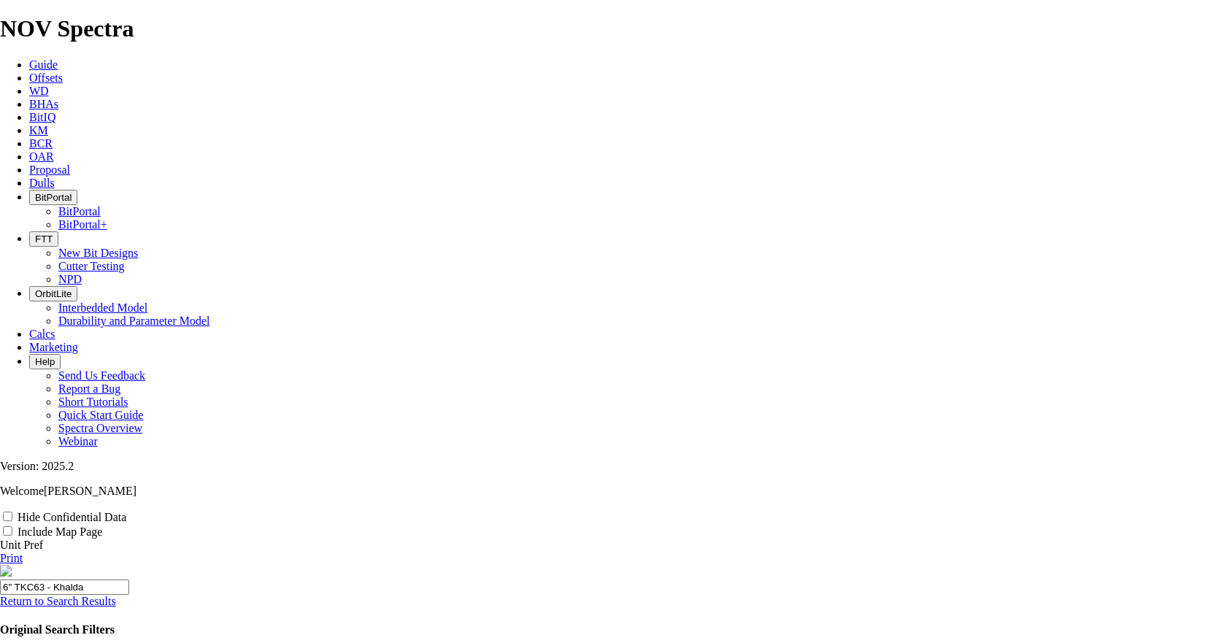
checkbox input "true"
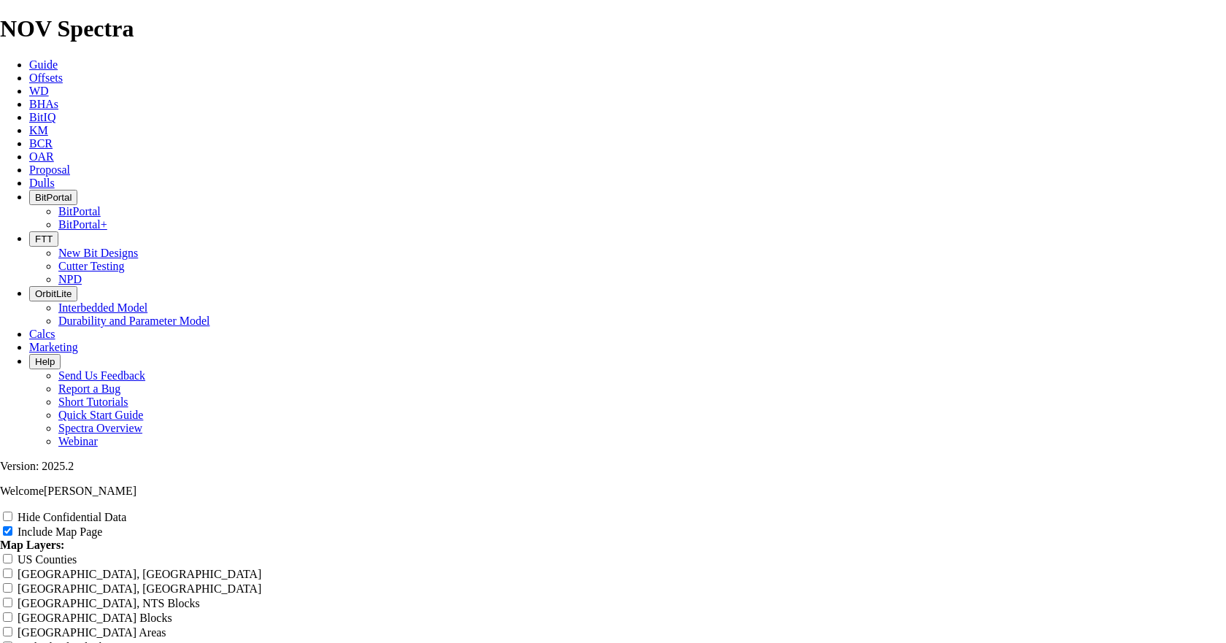
radio input "true"
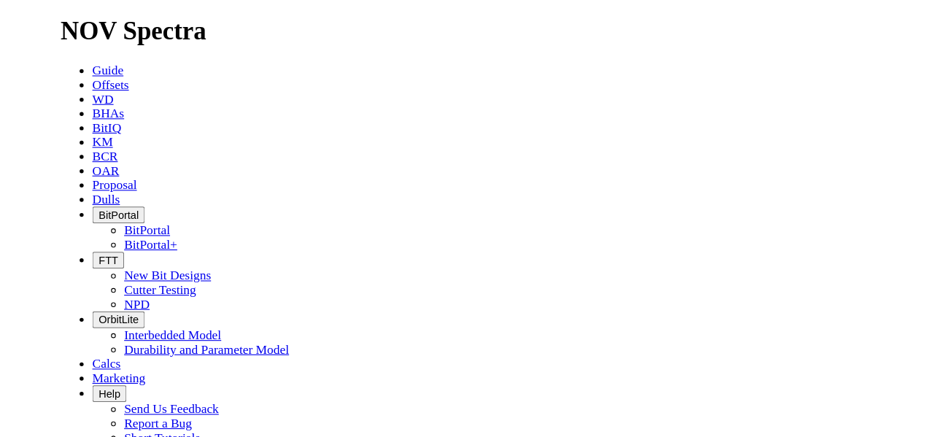
scroll to position [2574, 0]
